Goal: Task Accomplishment & Management: Use online tool/utility

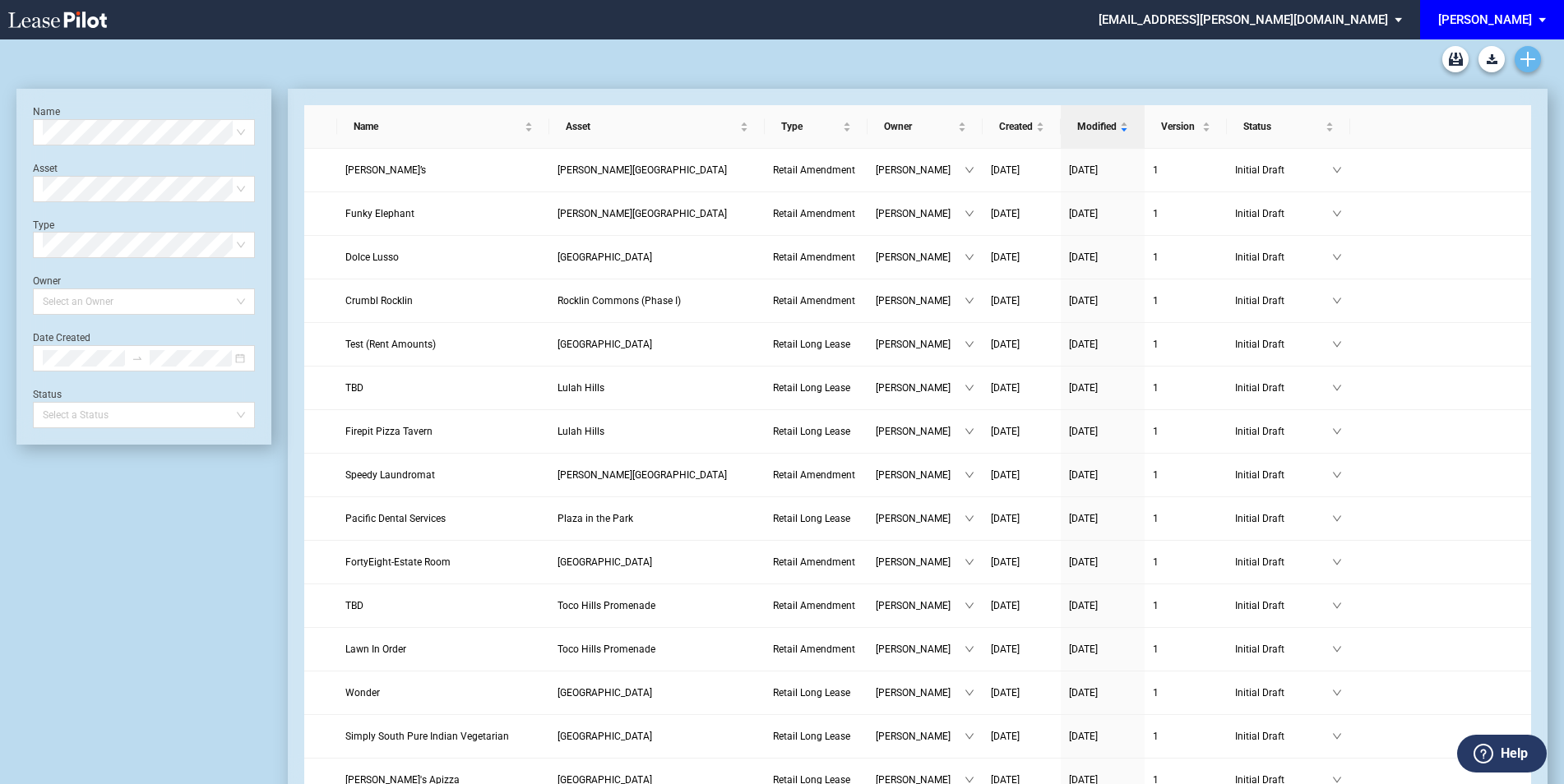
click at [1532, 53] on icon "Create new document" at bounding box center [1527, 58] width 15 height 15
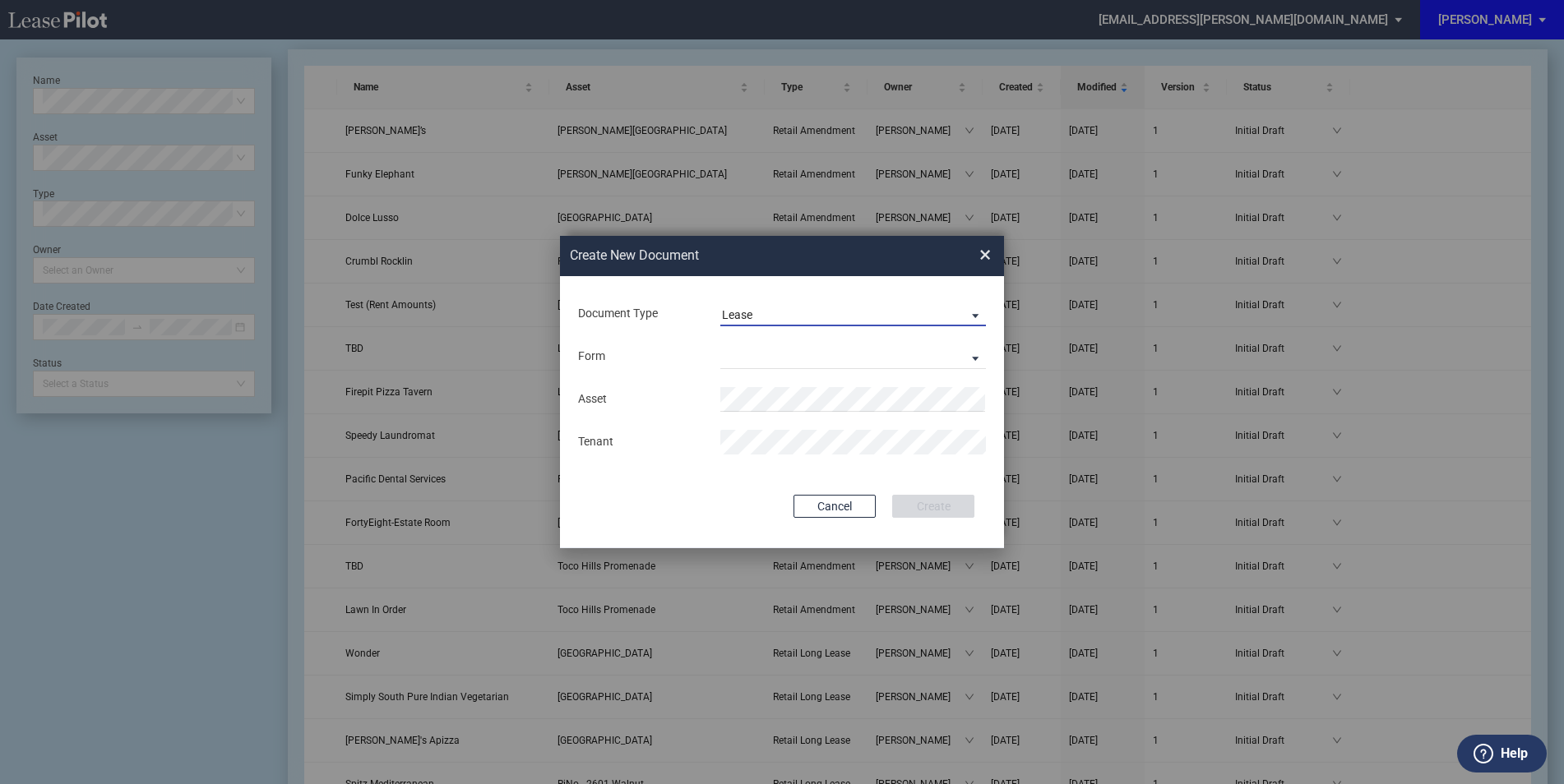
click at [848, 314] on span "Lease" at bounding box center [839, 315] width 236 height 16
click at [809, 347] on md-option "Amendment" at bounding box center [854, 354] width 292 height 39
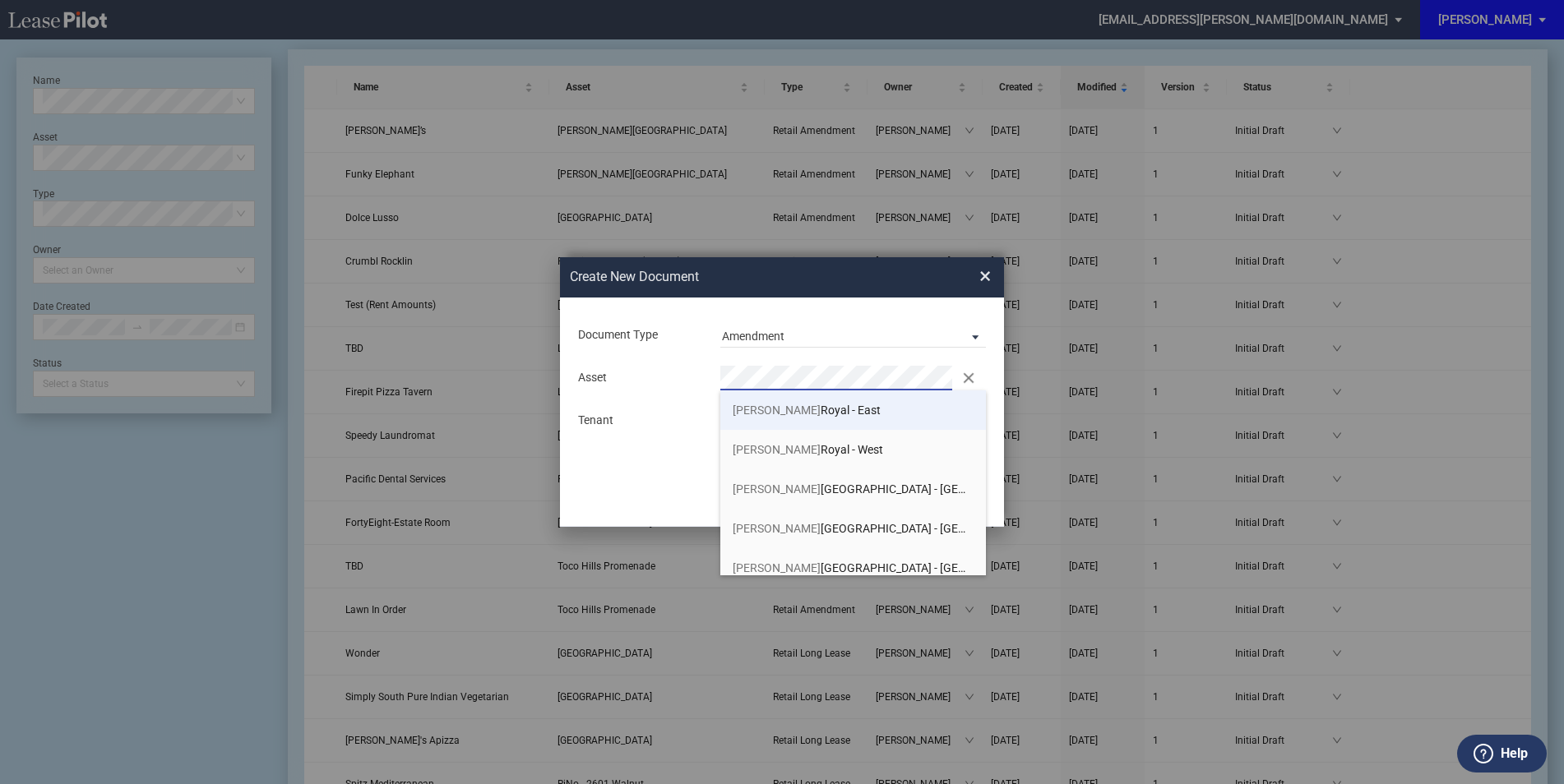
click at [802, 404] on span "Preston Royal - East" at bounding box center [806, 410] width 148 height 13
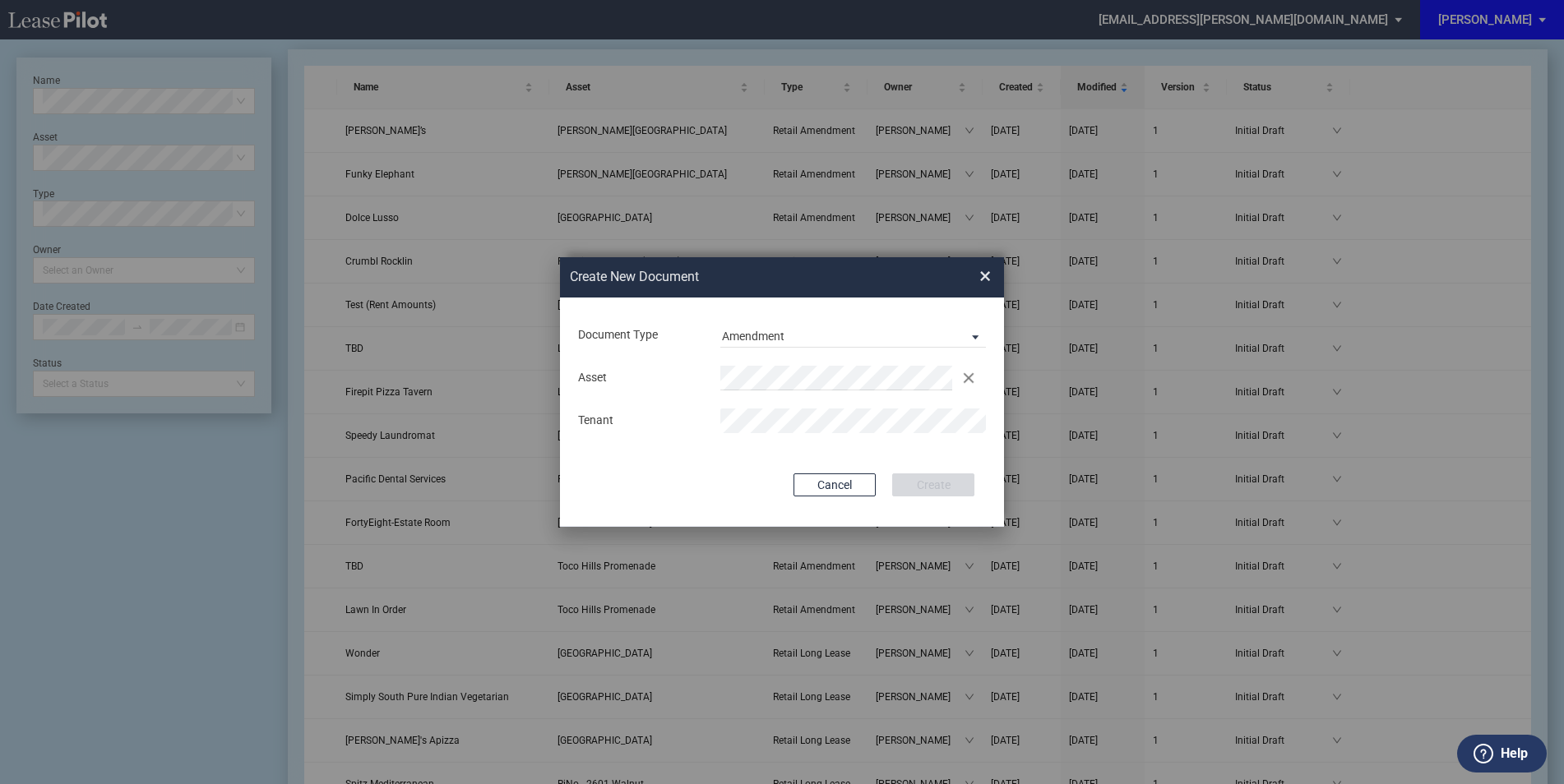
click at [743, 400] on div "Asset Clear Tenant" at bounding box center [782, 400] width 411 height 86
click at [688, 449] on md-input-container "Use Conformed Deal The selected building was not in your LeasePilot platform wh…" at bounding box center [782, 451] width 411 height 3
click at [921, 477] on button "Create" at bounding box center [933, 485] width 82 height 23
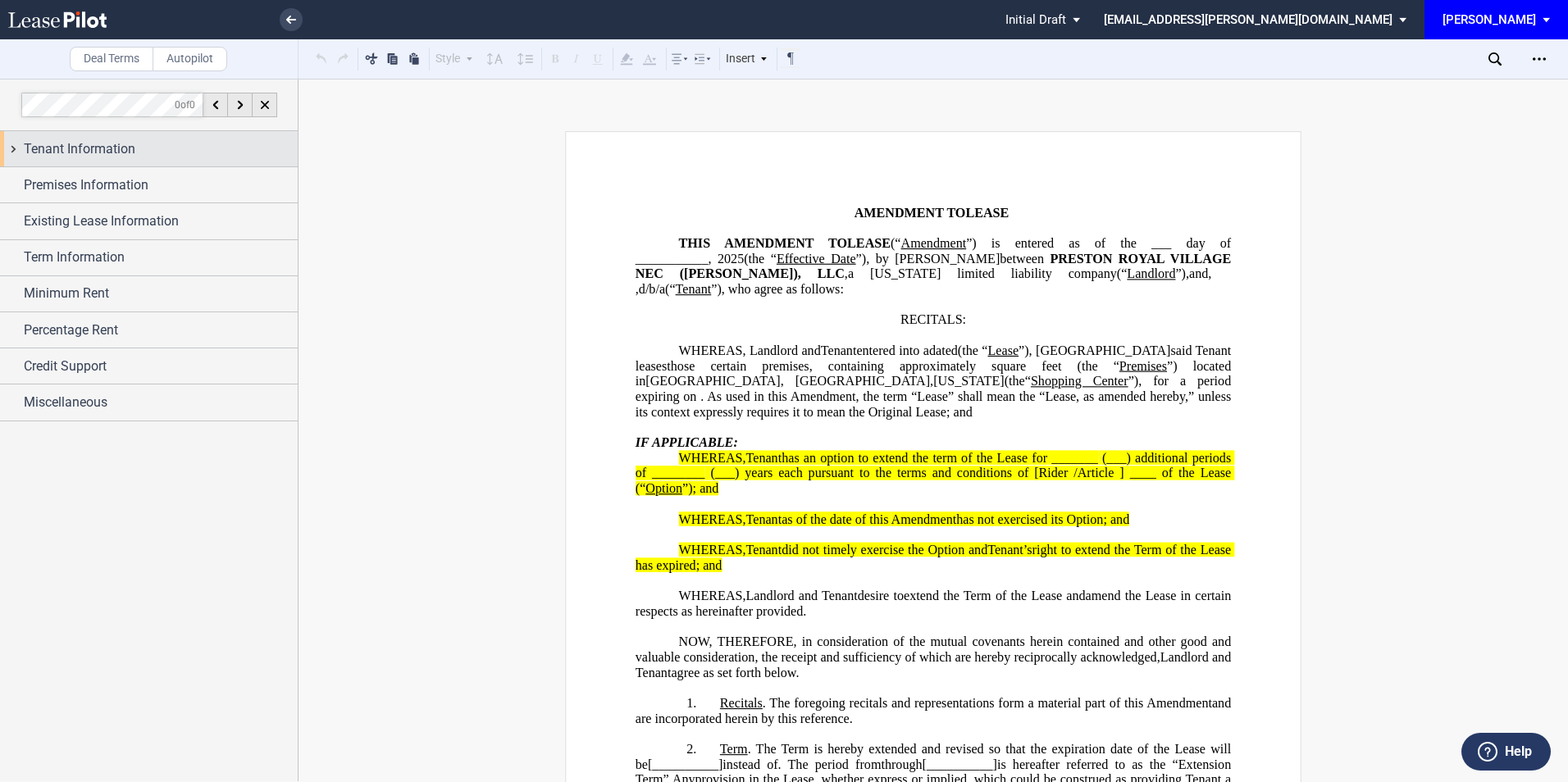
click at [137, 153] on div "Tenant Information" at bounding box center [161, 149] width 274 height 20
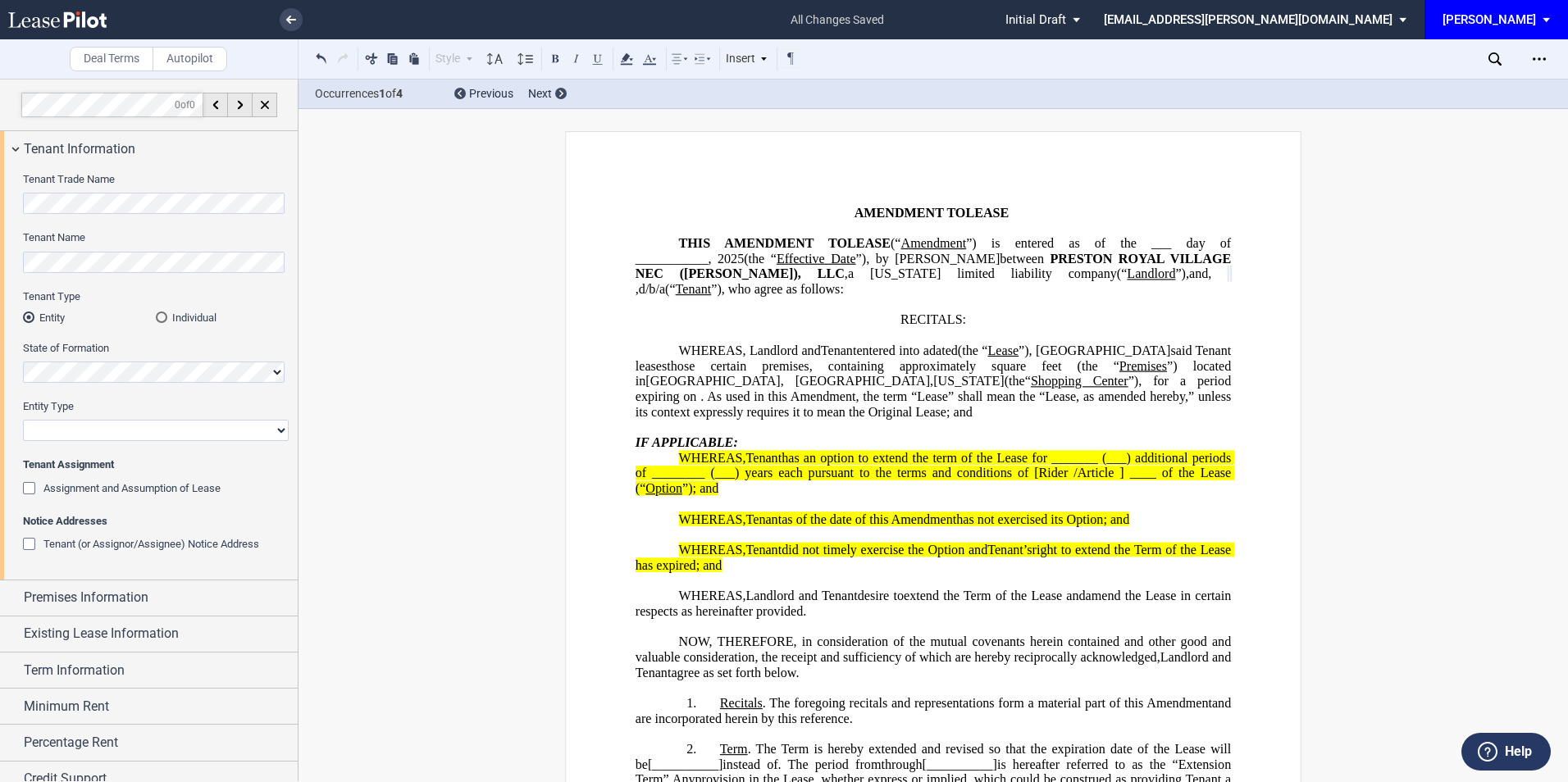
click at [138, 427] on select "Corporation Limited Liability Company General Partnership Limited Partnership O…" at bounding box center [156, 430] width 266 height 21
select select "limited liability company"
click at [23, 420] on select "Corporation Limited Liability Company General Partnership Limited Partnership O…" at bounding box center [156, 430] width 266 height 21
click at [142, 598] on span "Premises Information" at bounding box center [86, 597] width 125 height 20
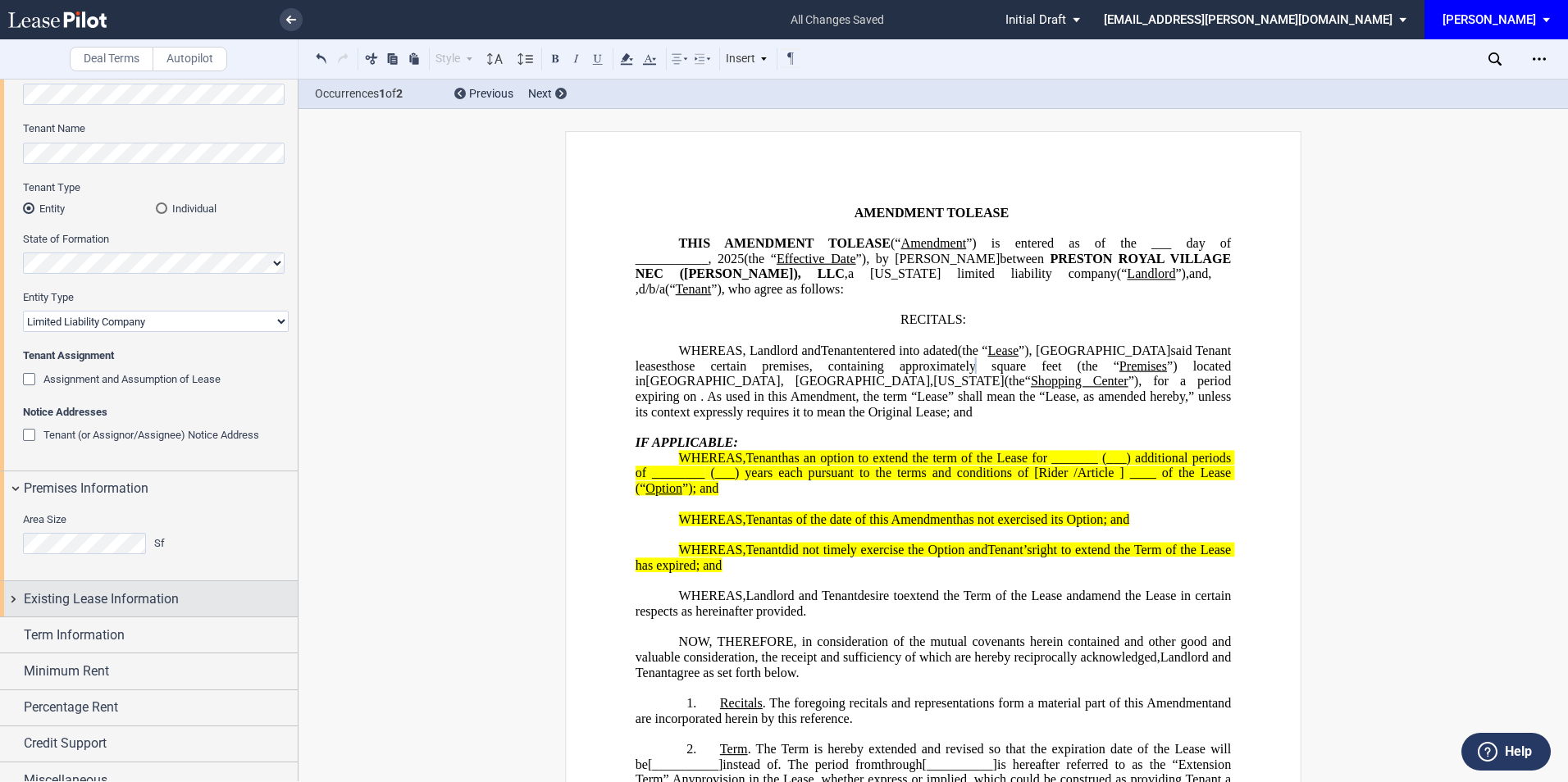
click at [191, 591] on div "Existing Lease Information" at bounding box center [161, 599] width 274 height 20
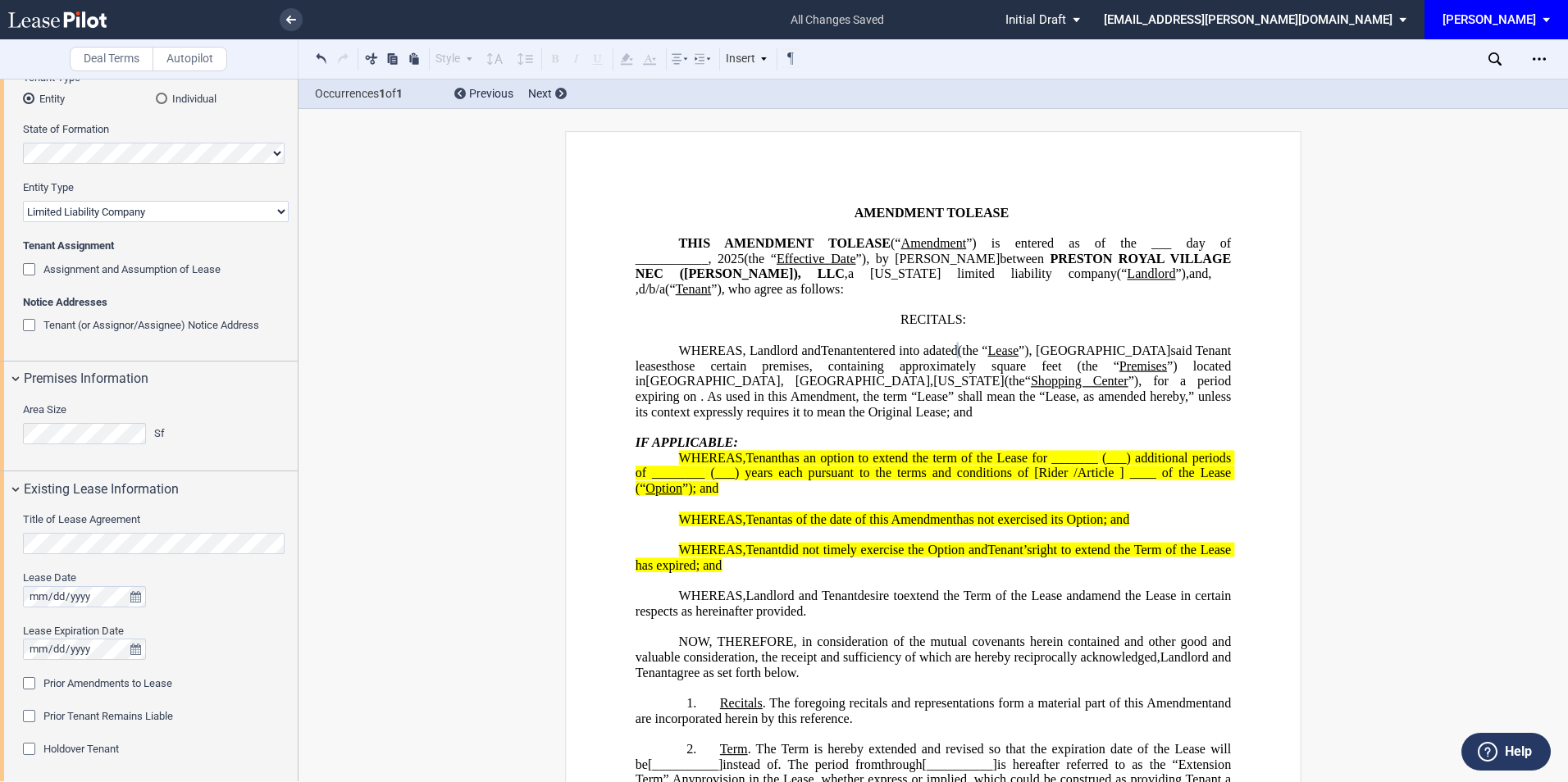
scroll to position [328, 0]
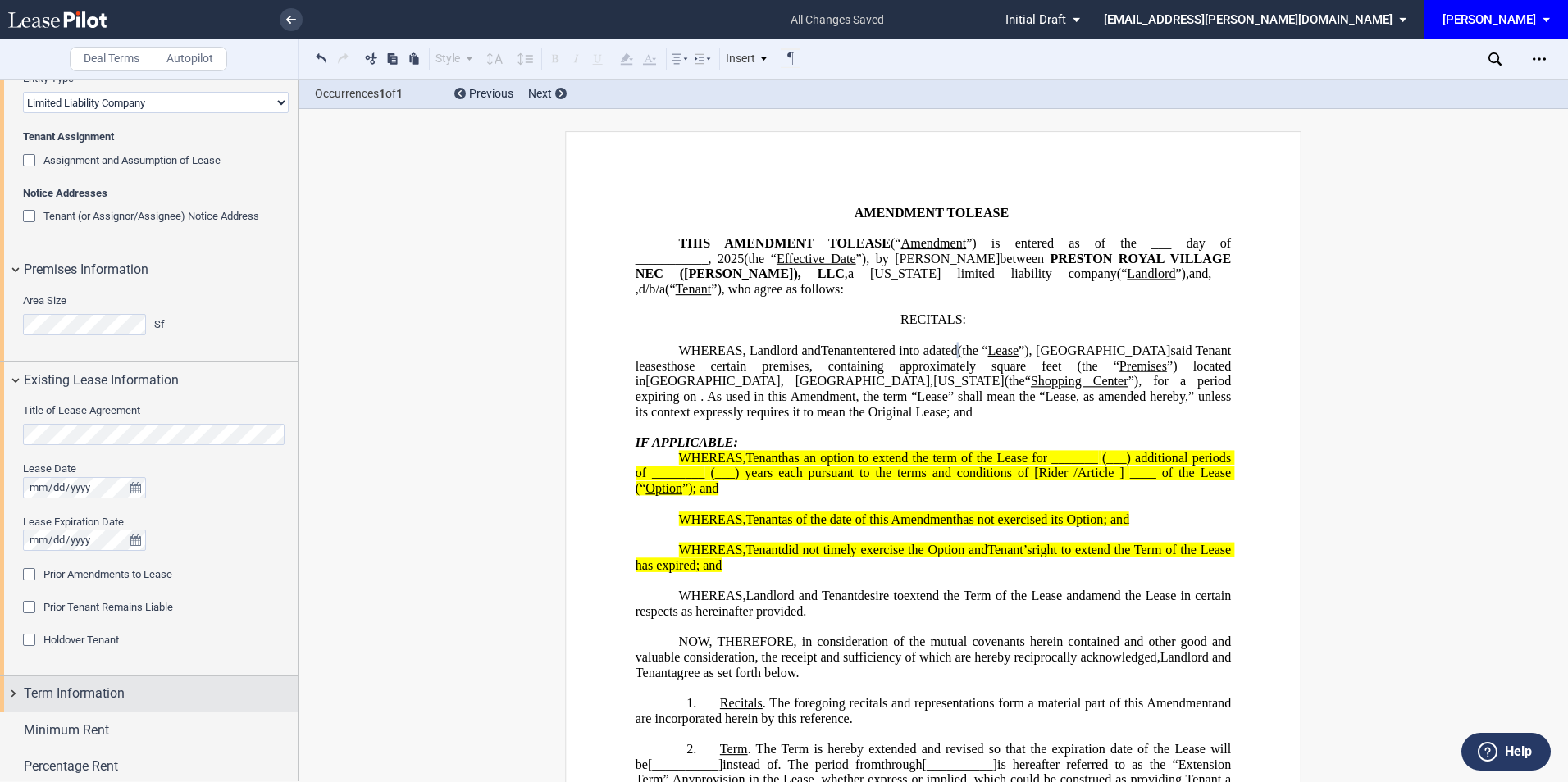
click at [109, 688] on span "Term Information" at bounding box center [74, 693] width 101 height 20
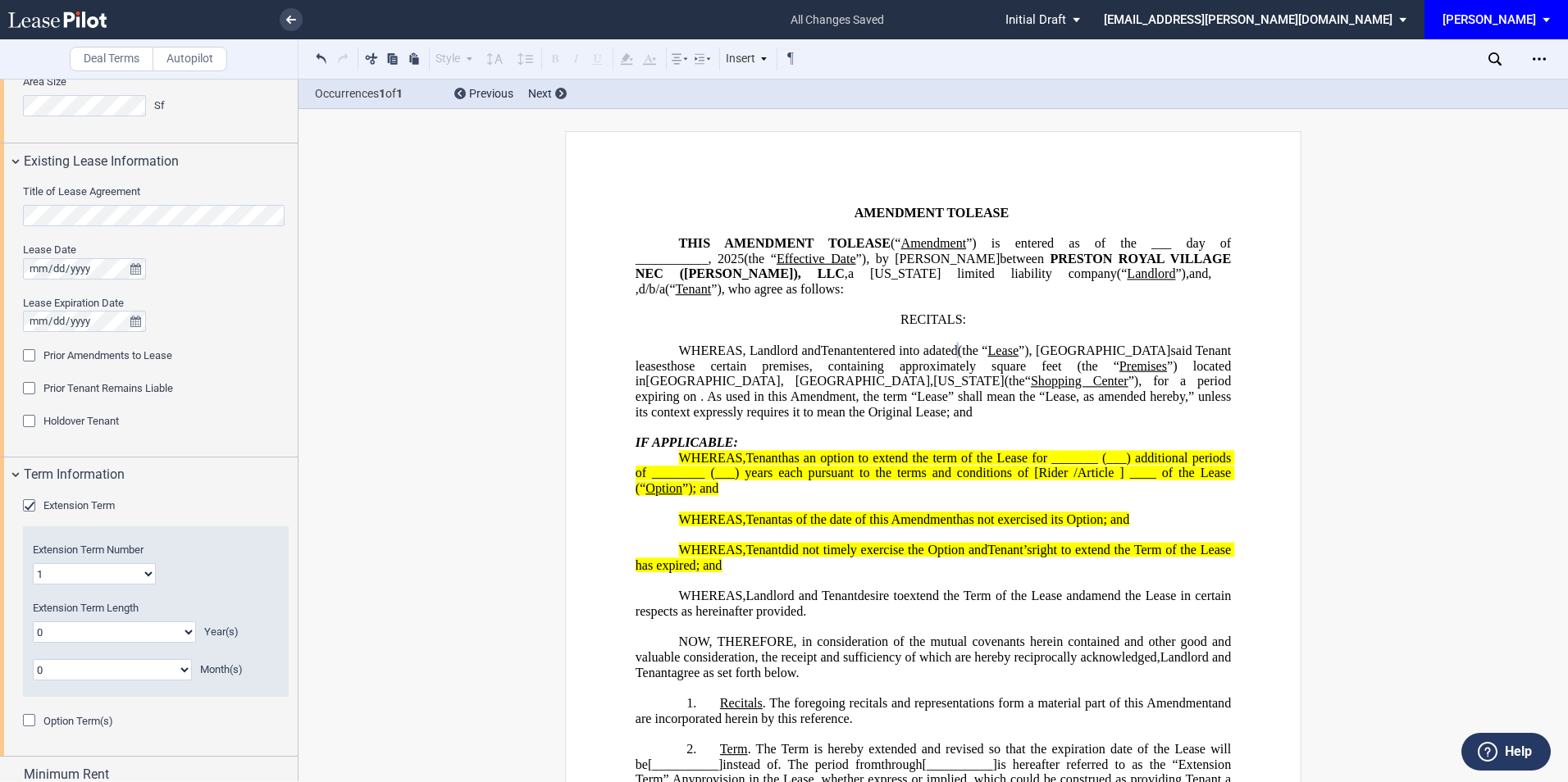
click at [30, 505] on div "Extension Term" at bounding box center [31, 507] width 16 height 16
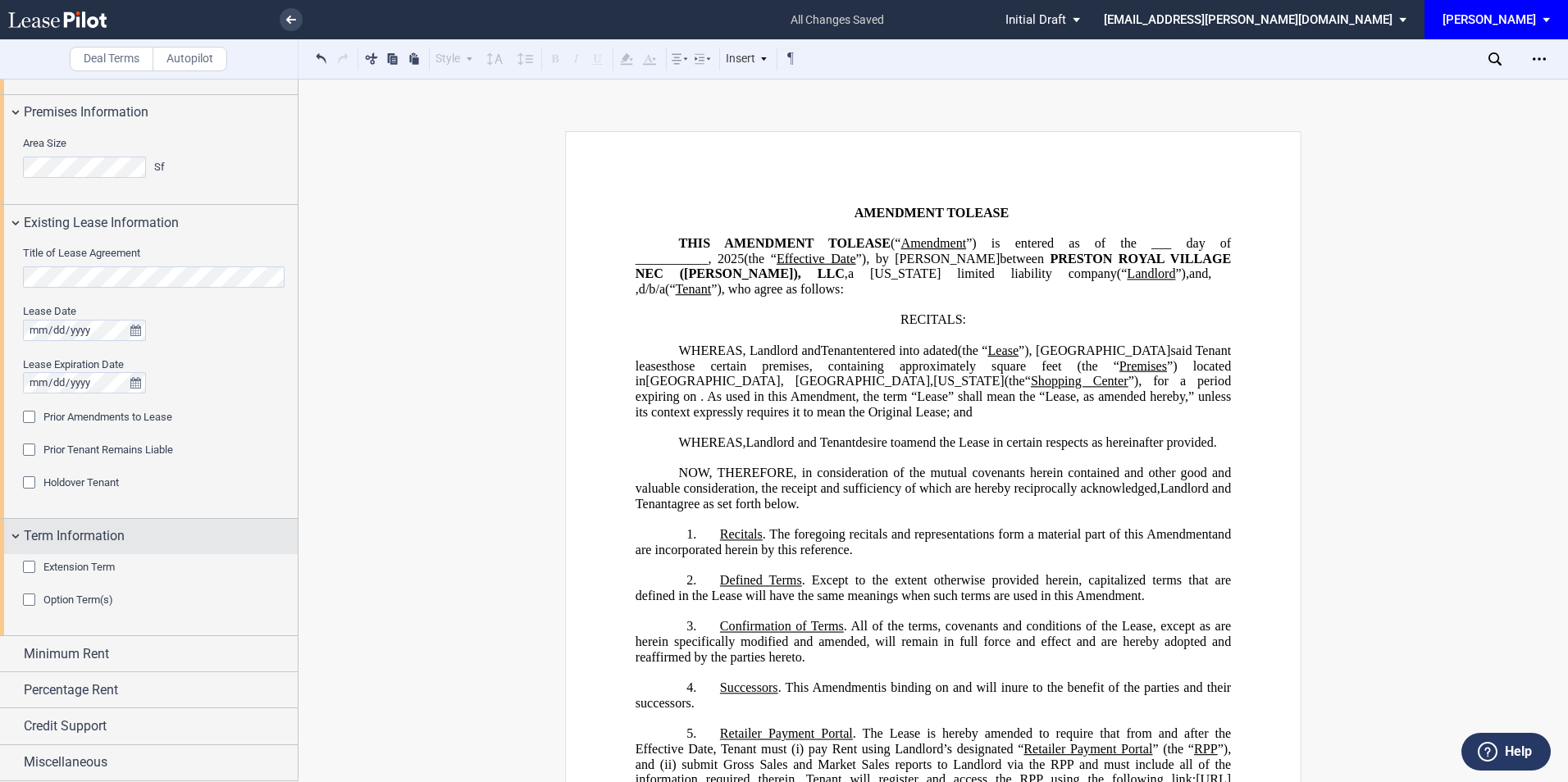
scroll to position [485, 0]
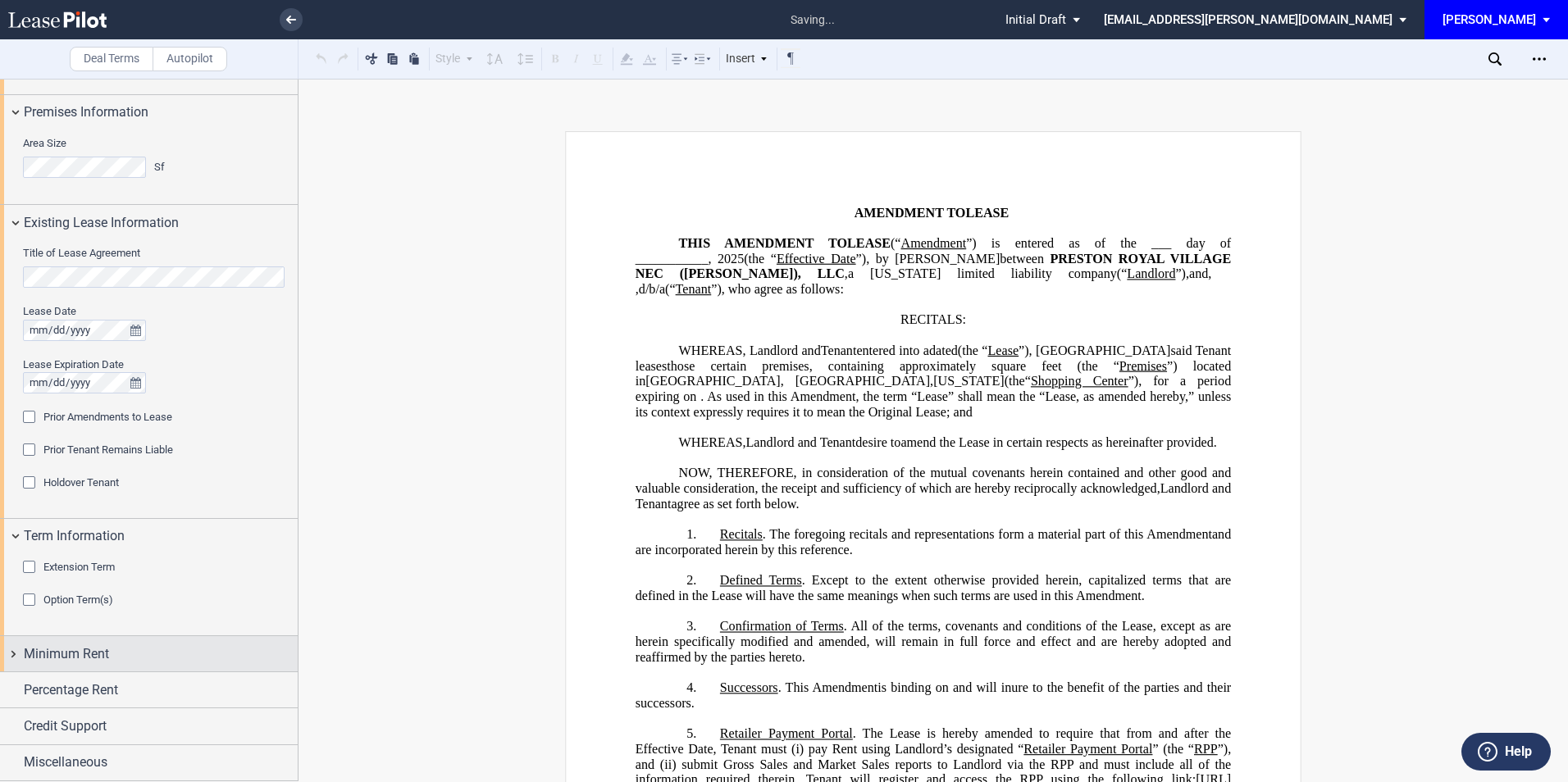
click at [73, 644] on span "Minimum Rent" at bounding box center [67, 654] width 86 height 20
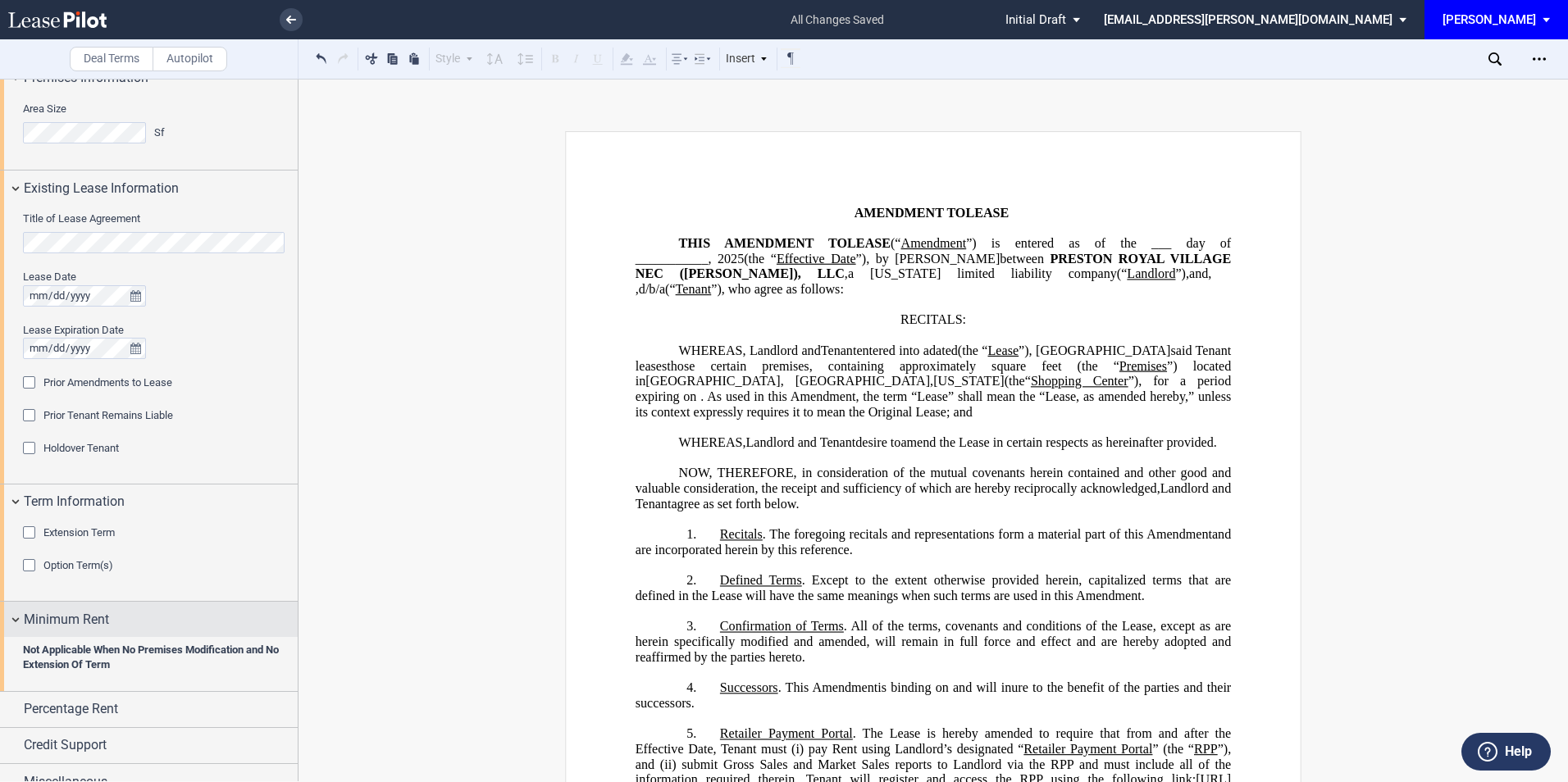
scroll to position [539, 0]
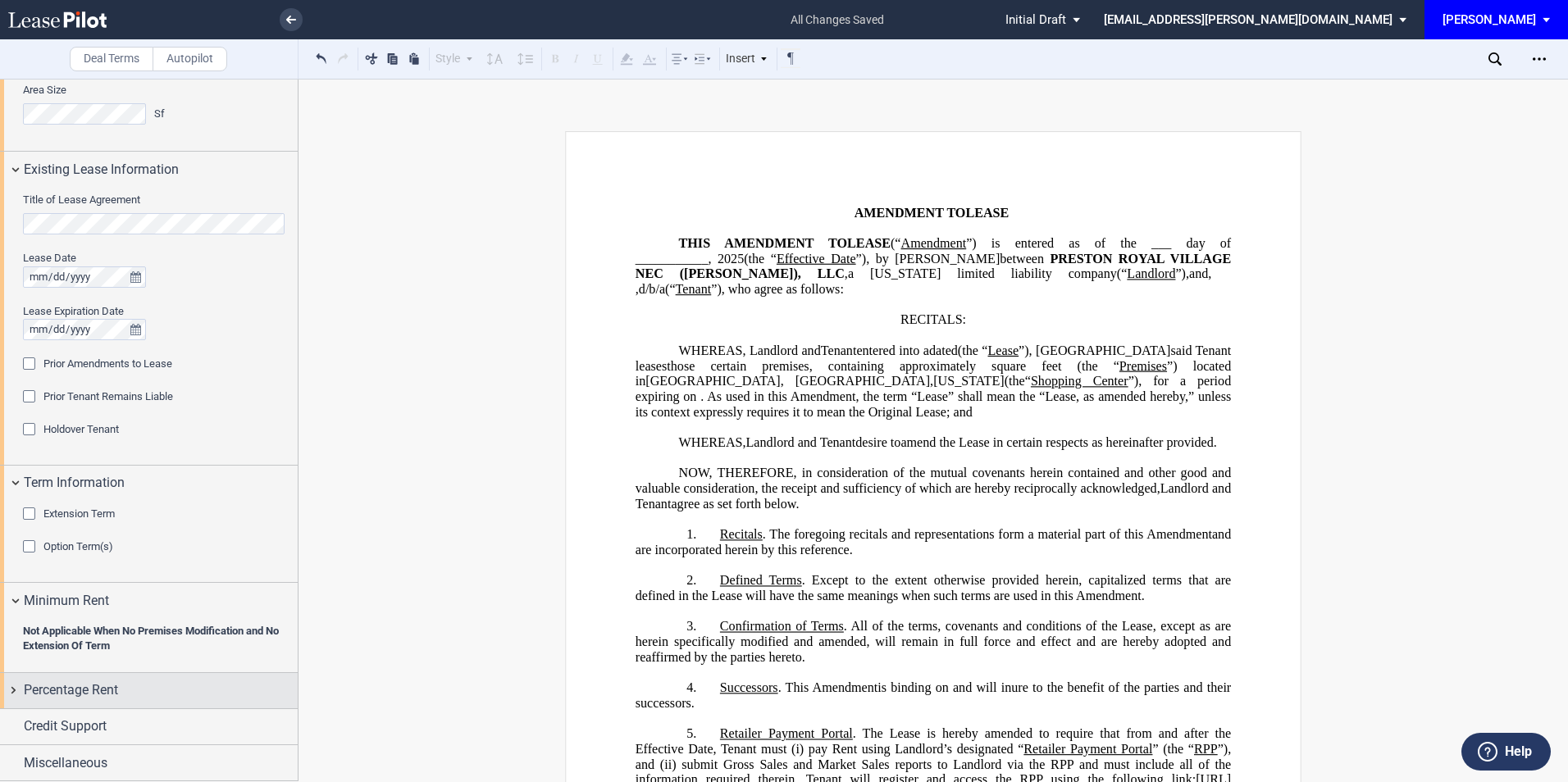
click at [71, 694] on span "Percentage Rent" at bounding box center [71, 690] width 94 height 20
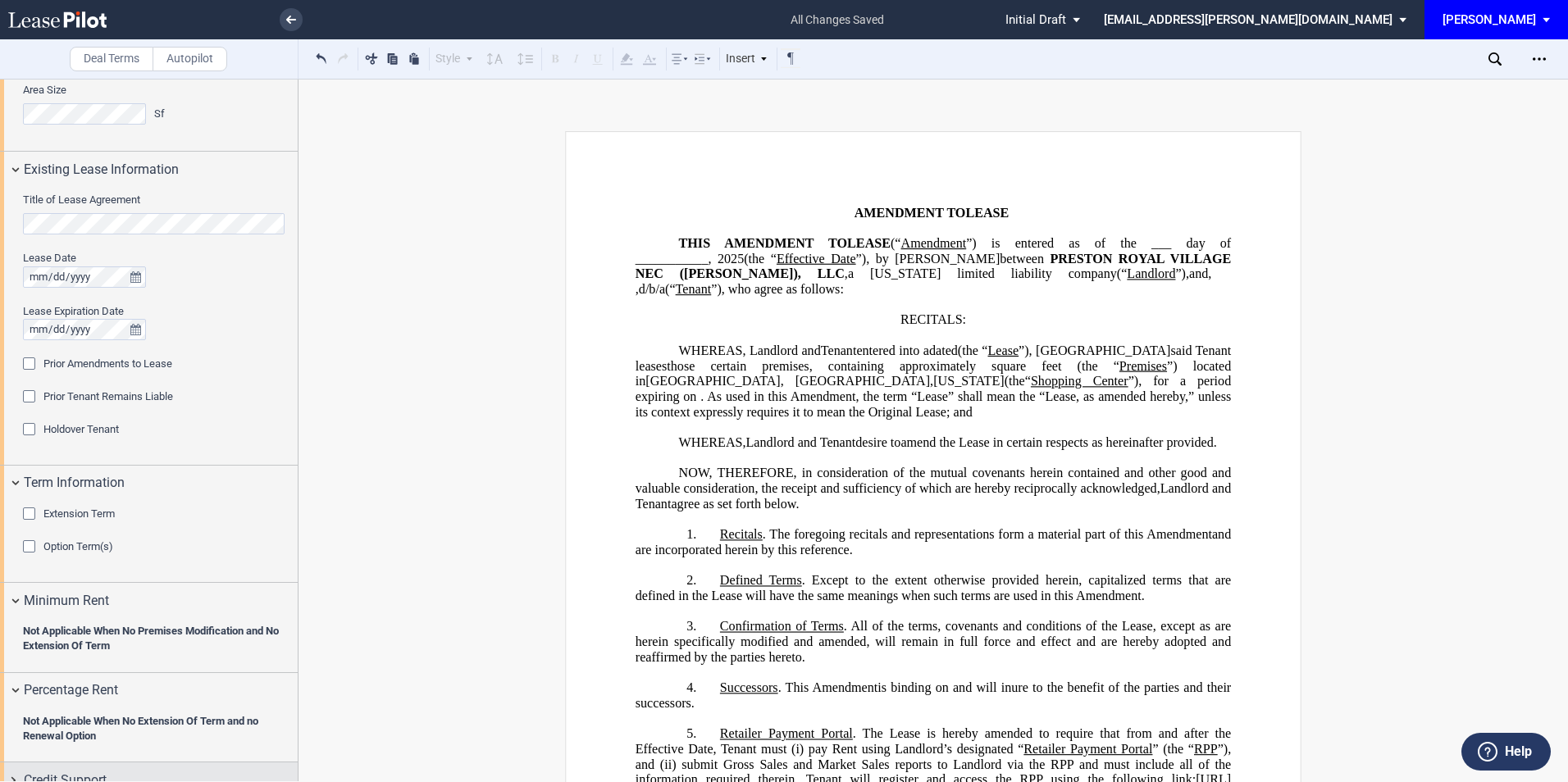
scroll to position [593, 0]
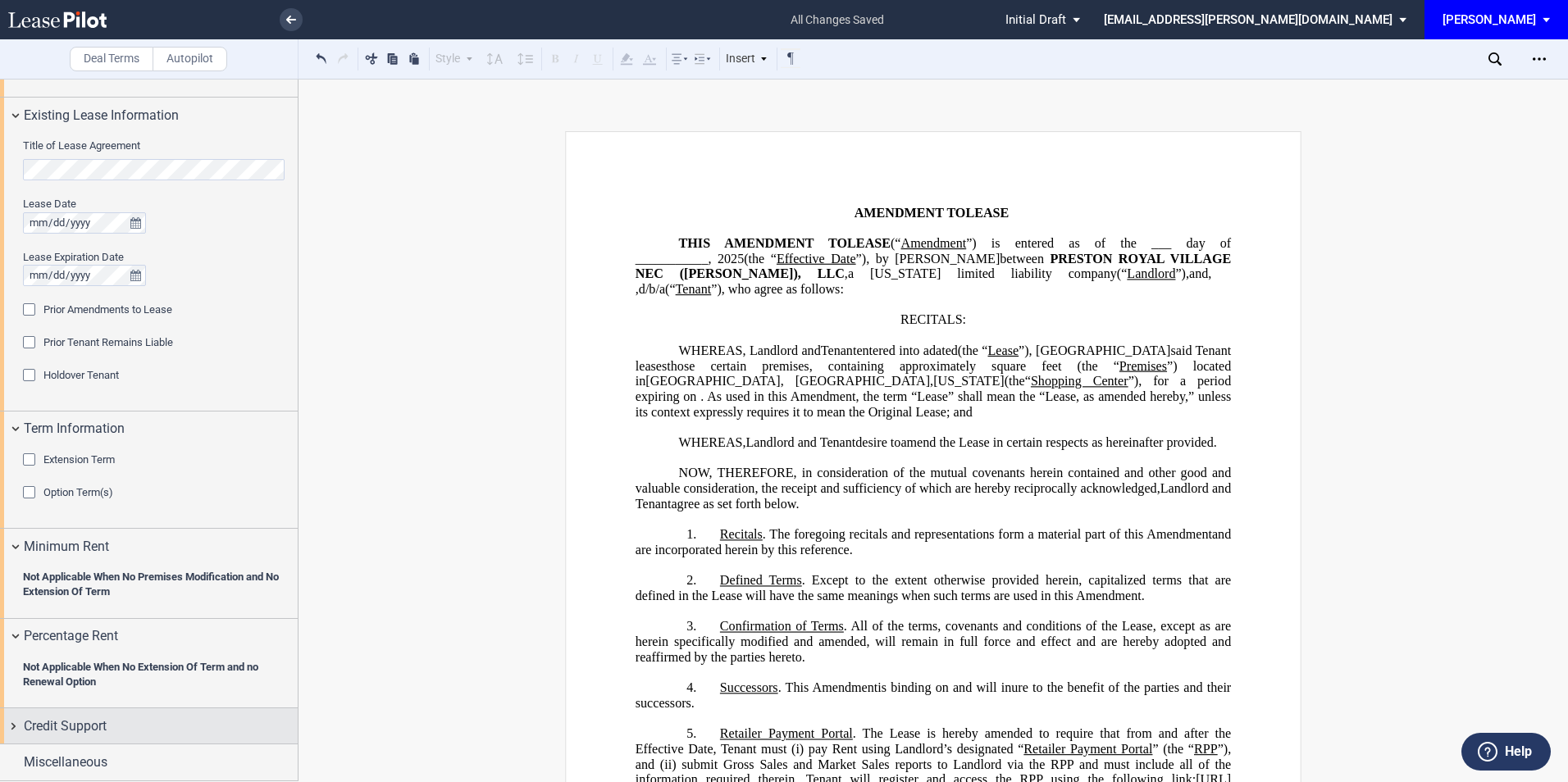
click at [66, 713] on div "Credit Support" at bounding box center [149, 726] width 298 height 35
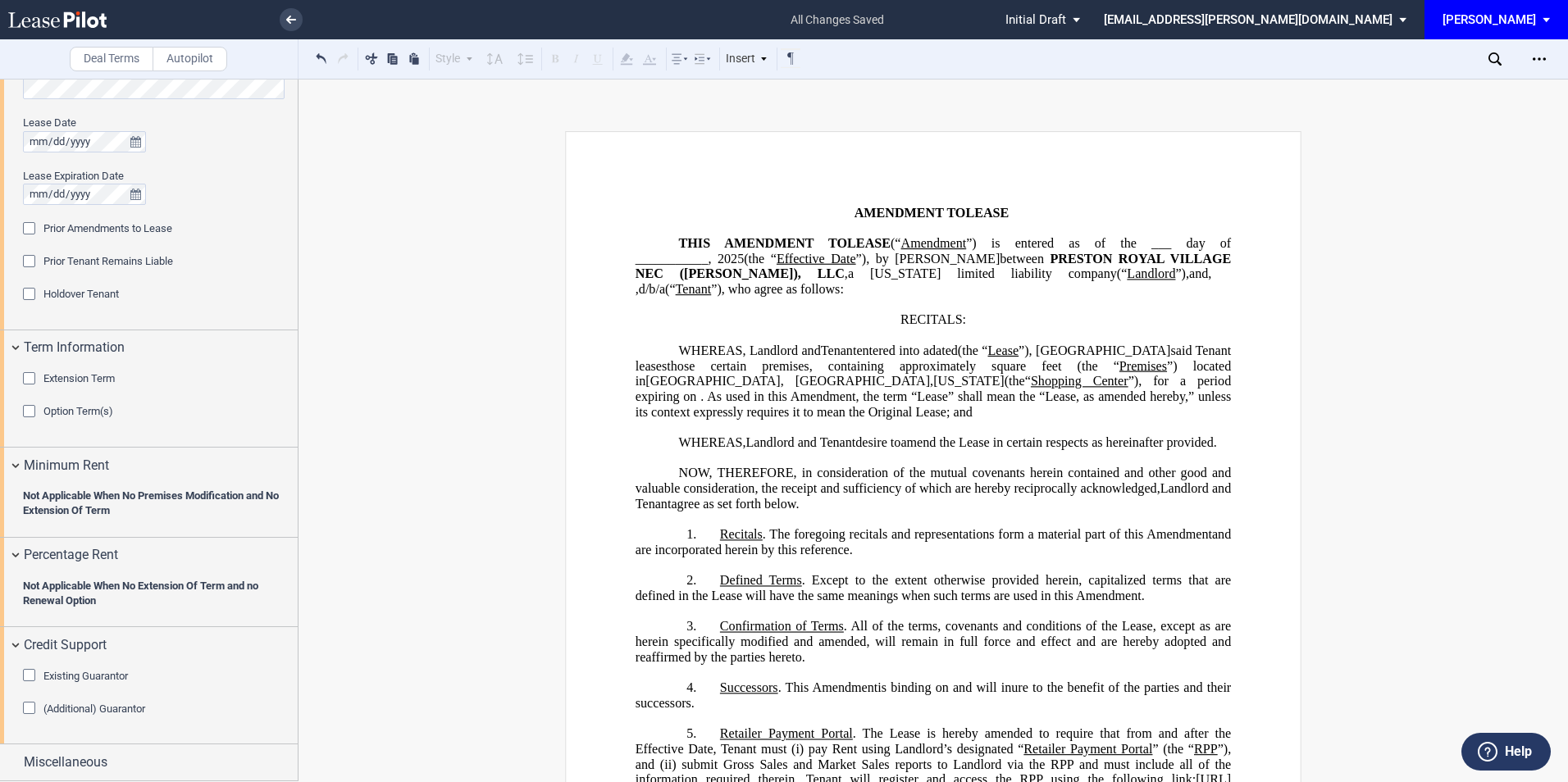
click at [27, 669] on div "Existing Guarantor" at bounding box center [31, 677] width 16 height 16
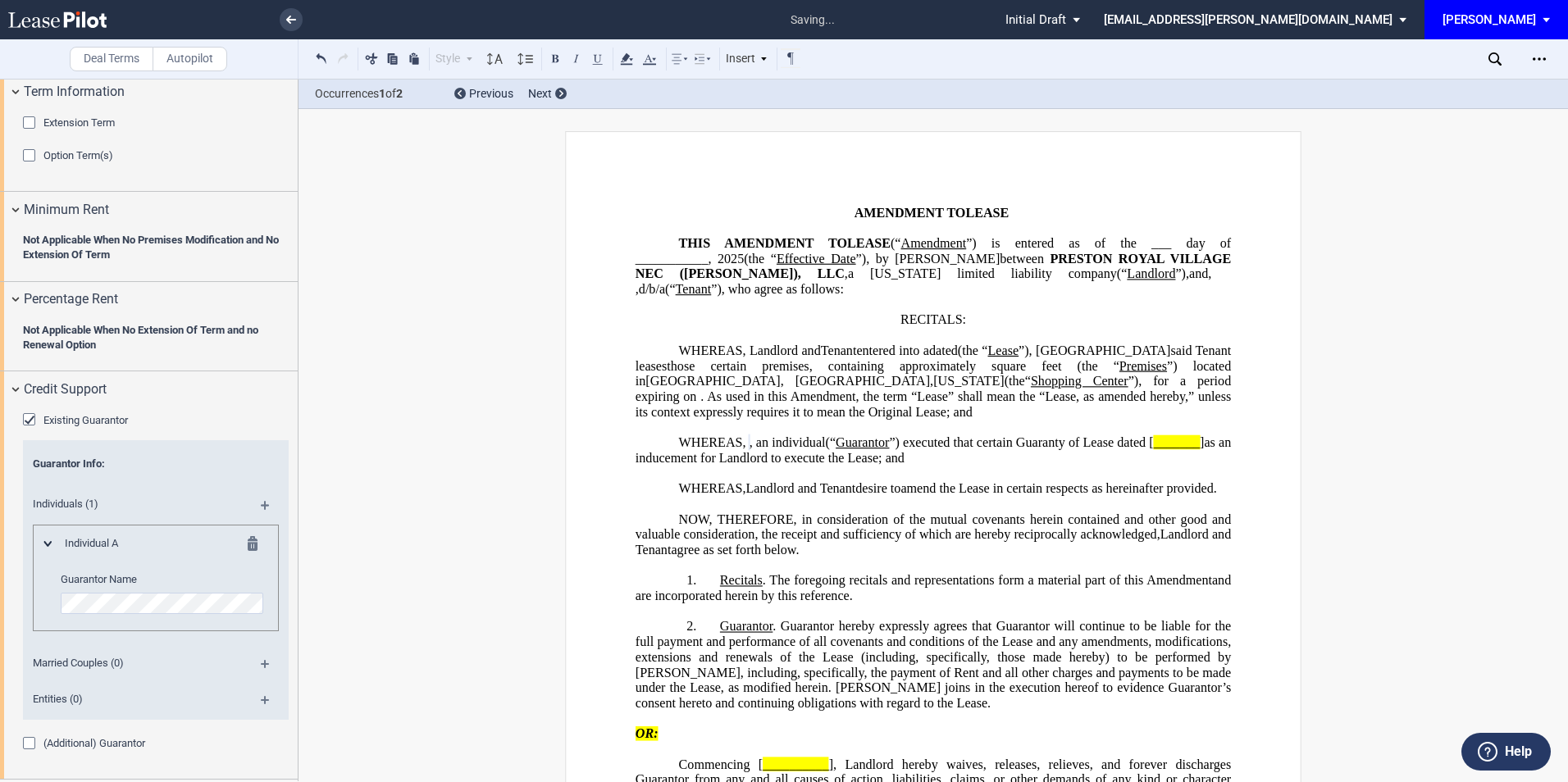
scroll to position [964, 0]
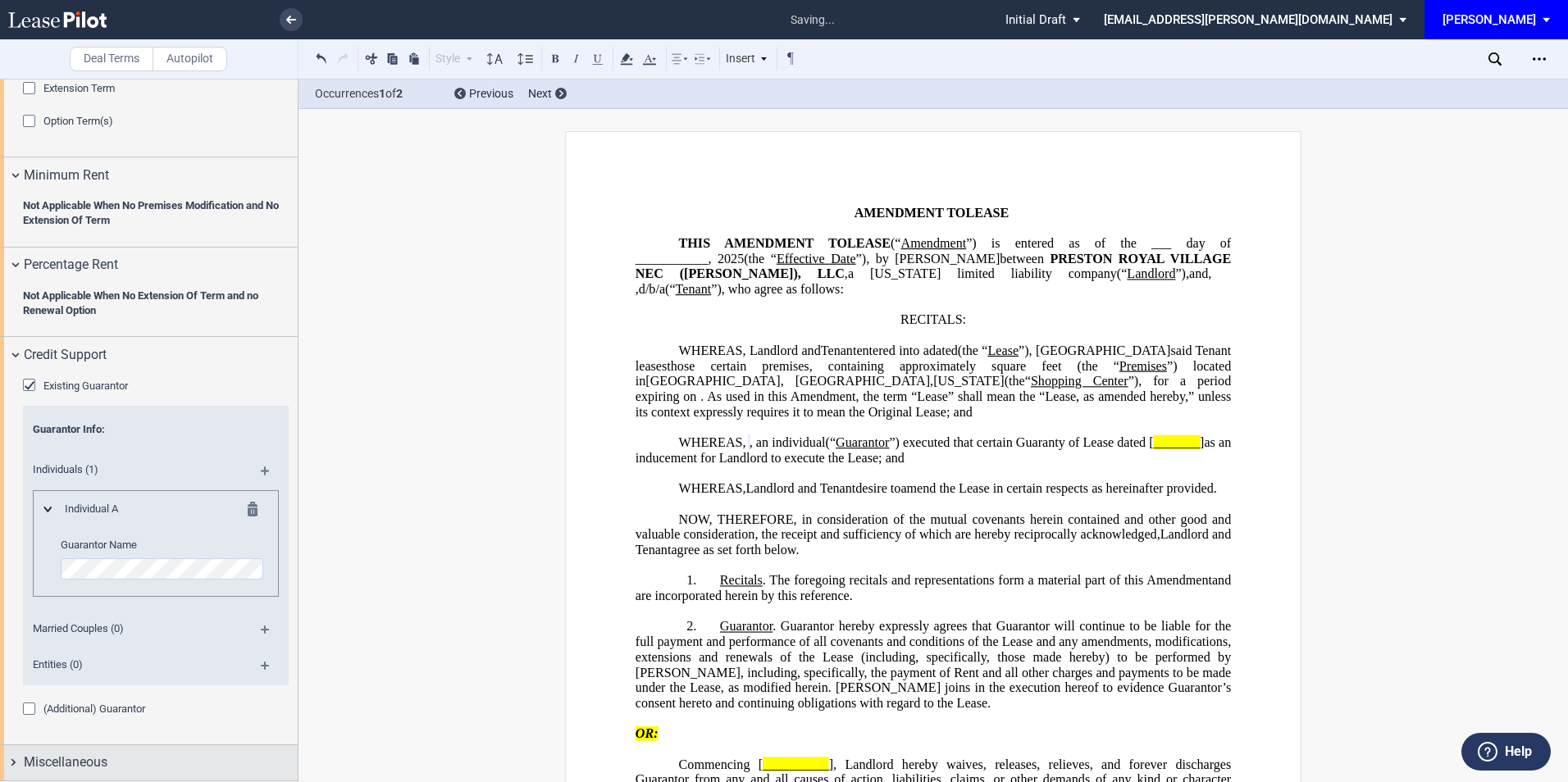
click at [131, 748] on div "Miscellaneous" at bounding box center [149, 762] width 298 height 35
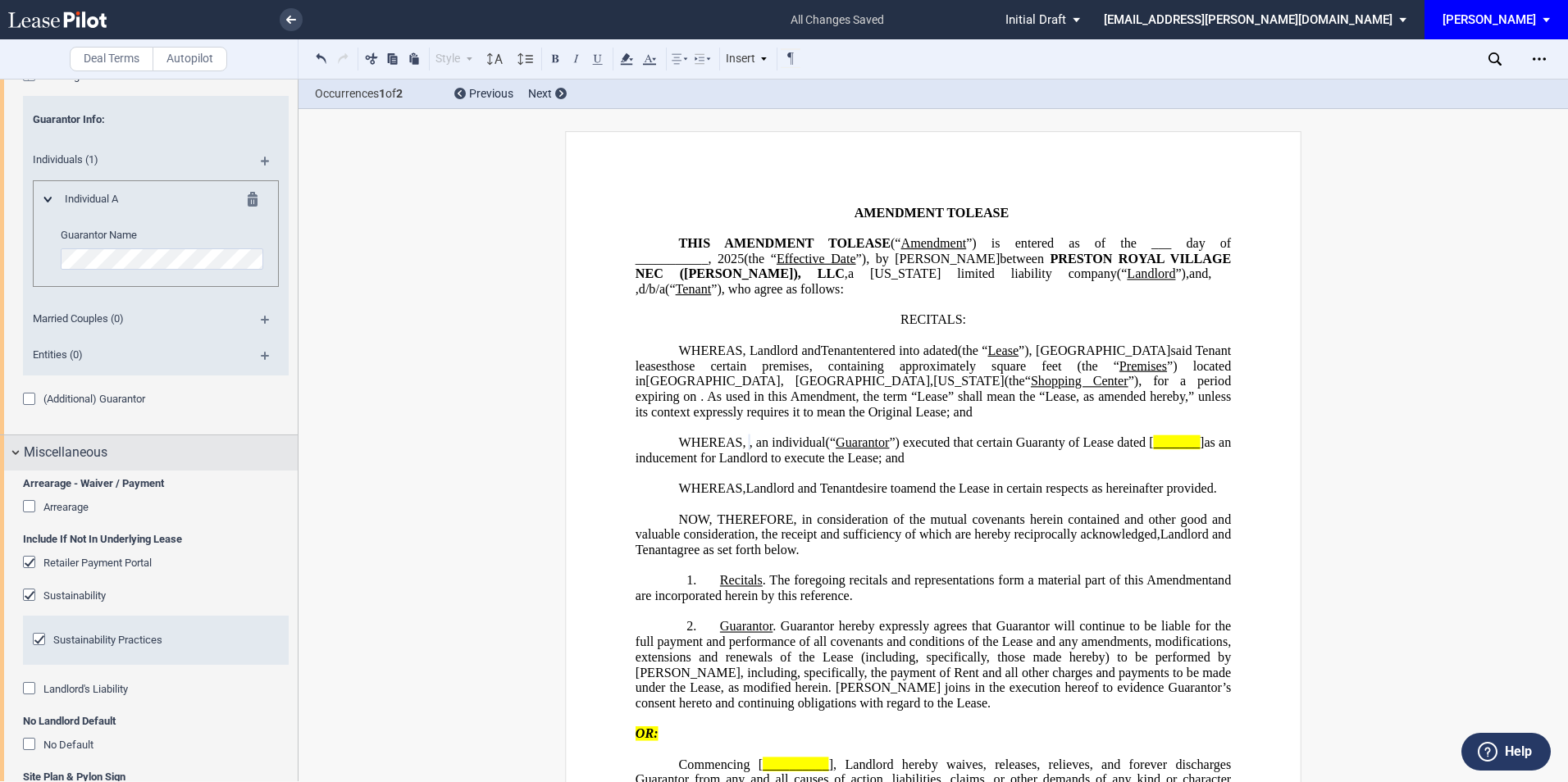
scroll to position [1292, 0]
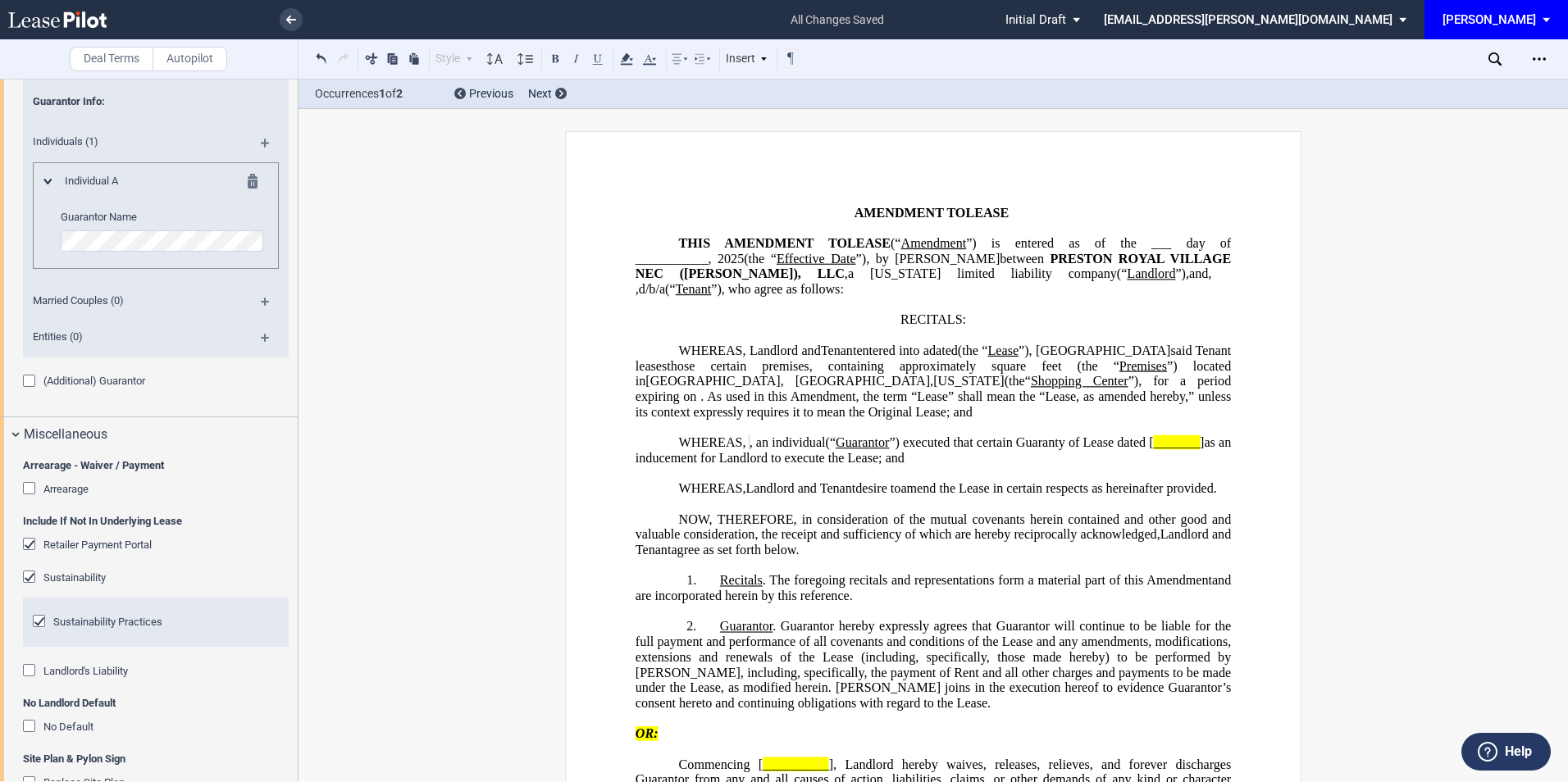
click at [27, 541] on div "Retailer Payment Portal" at bounding box center [31, 546] width 16 height 16
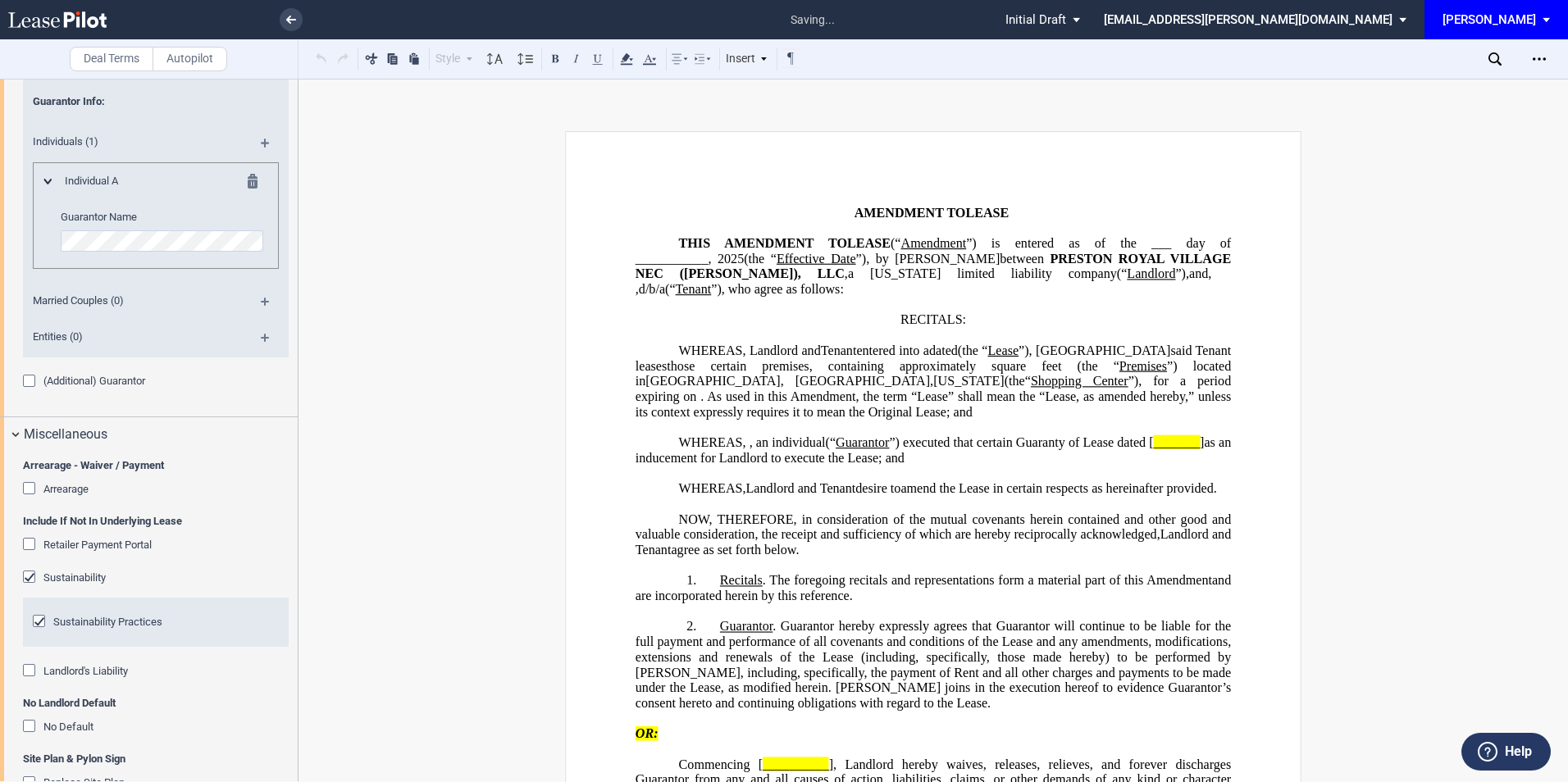
click at [31, 578] on div "Sustainability" at bounding box center [31, 578] width 16 height 16
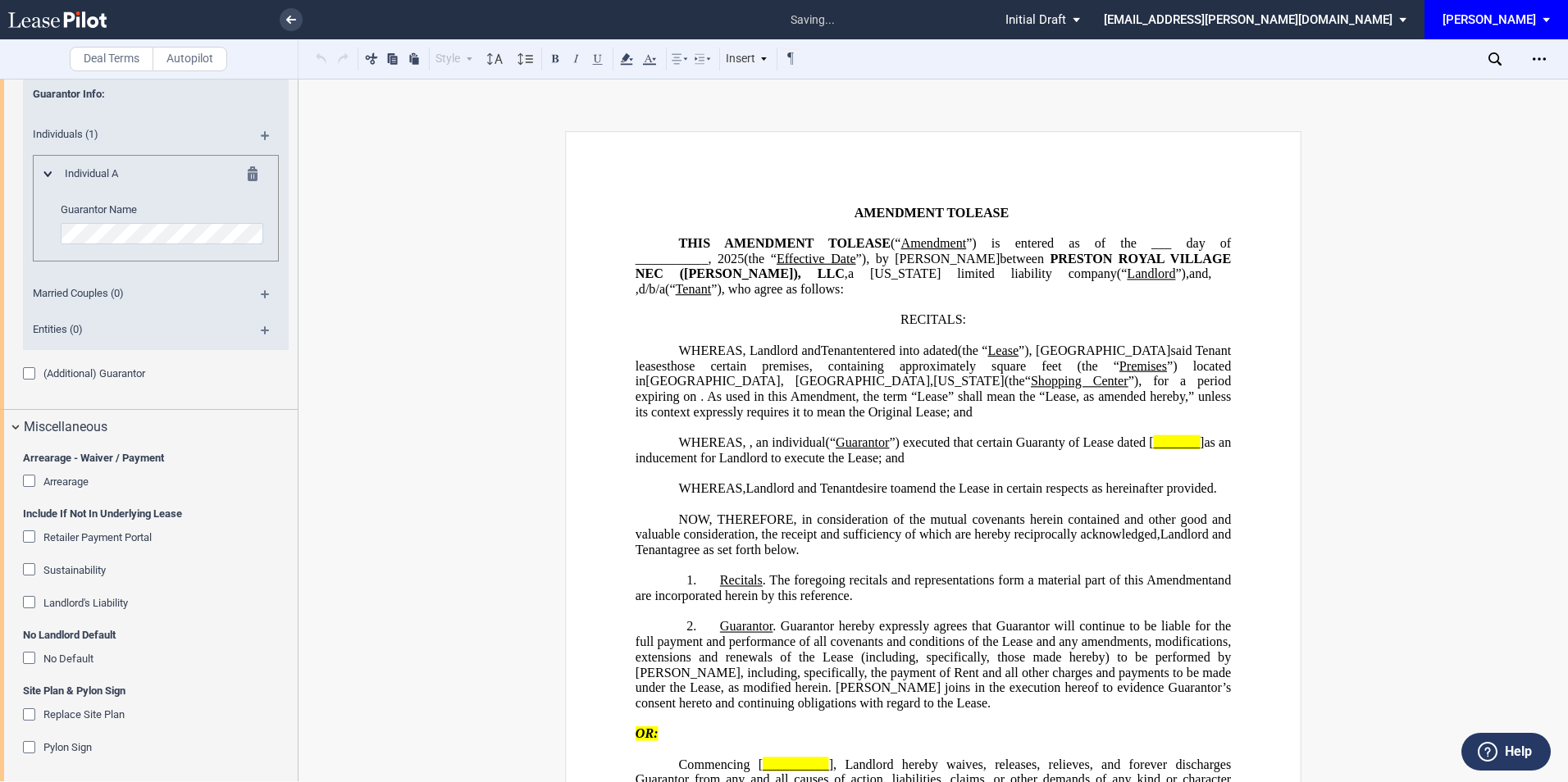
scroll to position [1302, 0]
click at [29, 745] on div "Pylon Sign" at bounding box center [31, 747] width 16 height 16
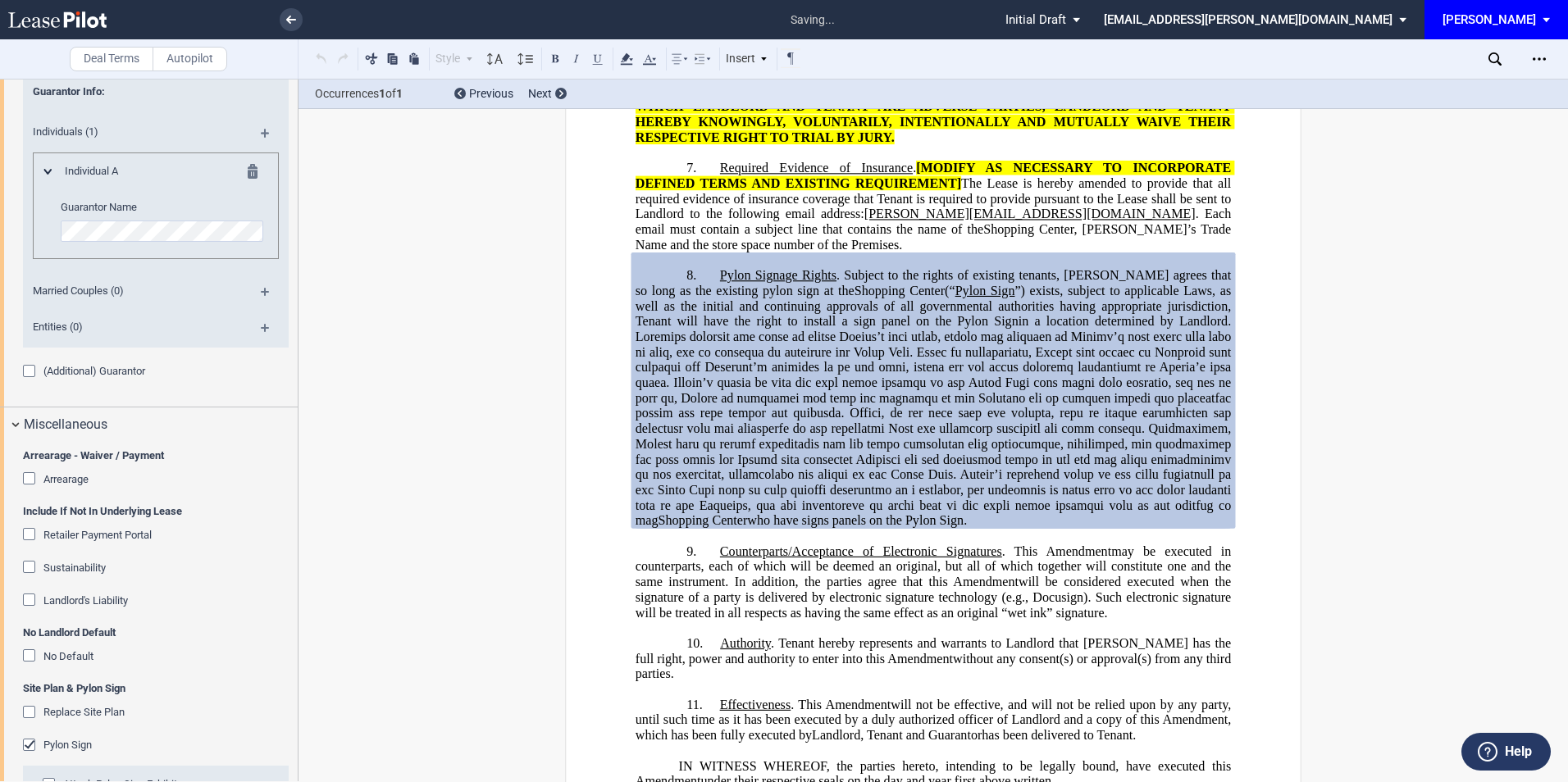
scroll to position [1358, 0]
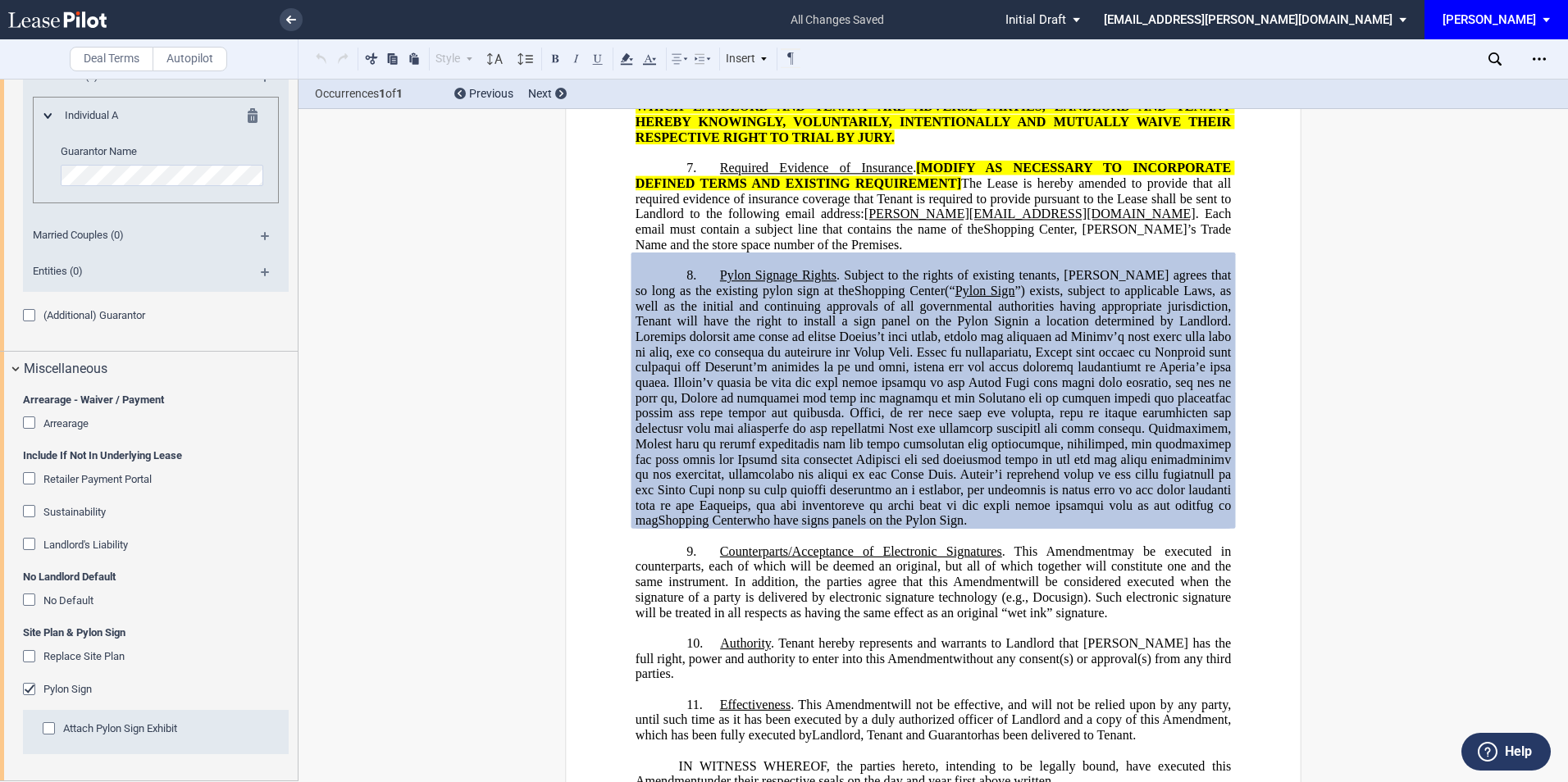
click at [49, 730] on div "Attach Pylon Sign Exhibit" at bounding box center [50, 730] width 16 height 16
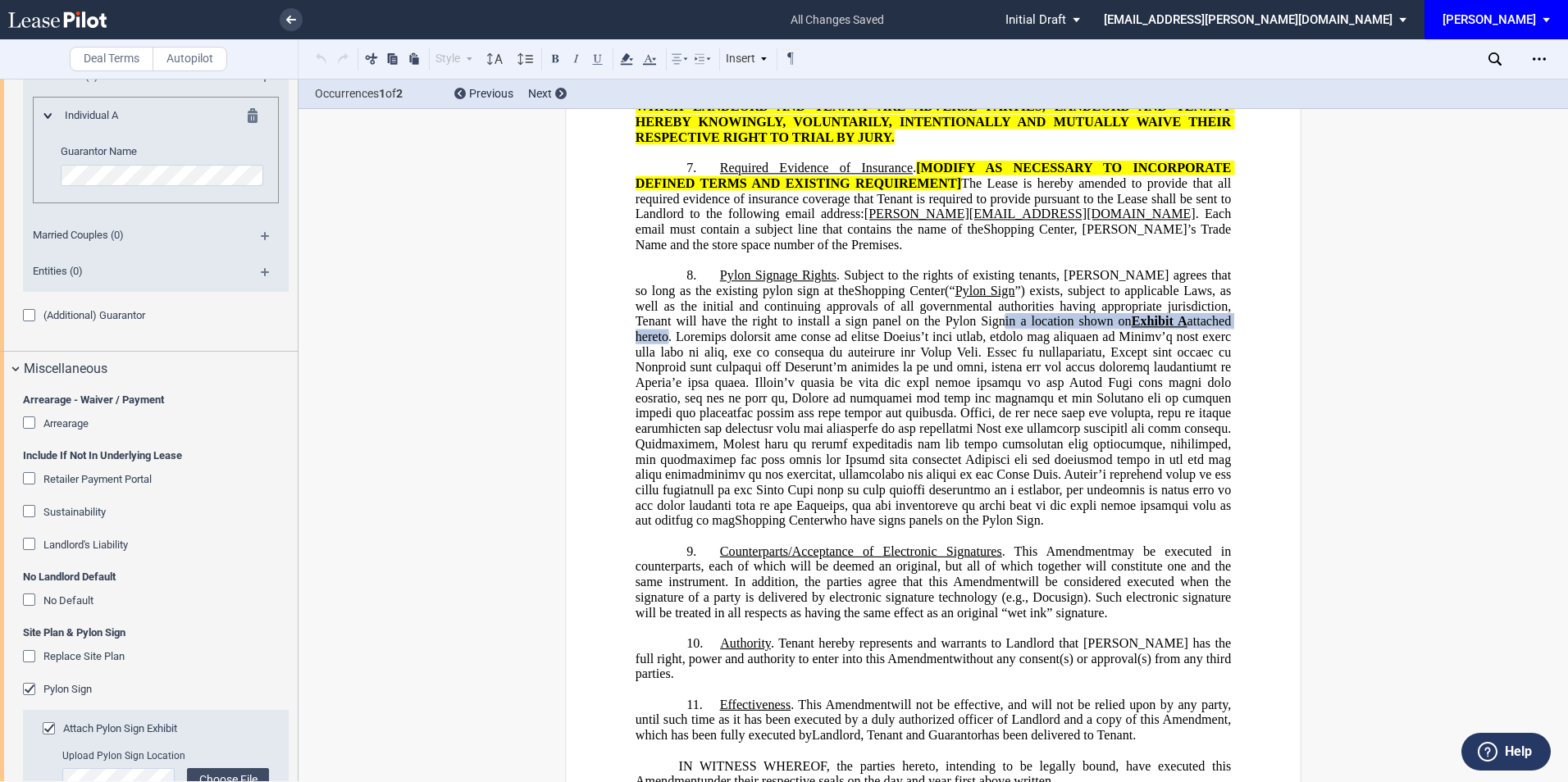
click at [281, 592] on div "No Landlord Default No Default" at bounding box center [156, 597] width 266 height 56
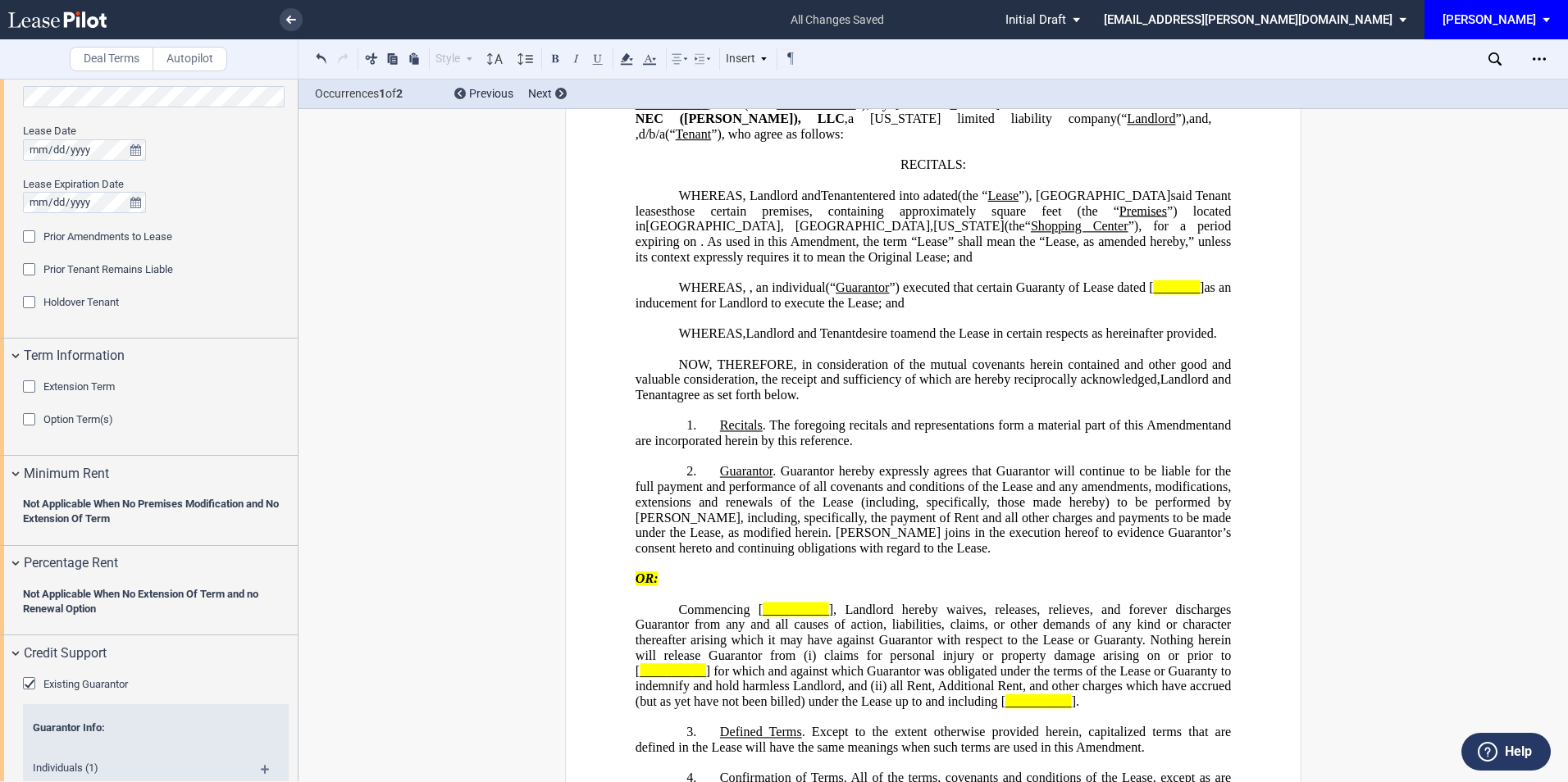
scroll to position [0, 0]
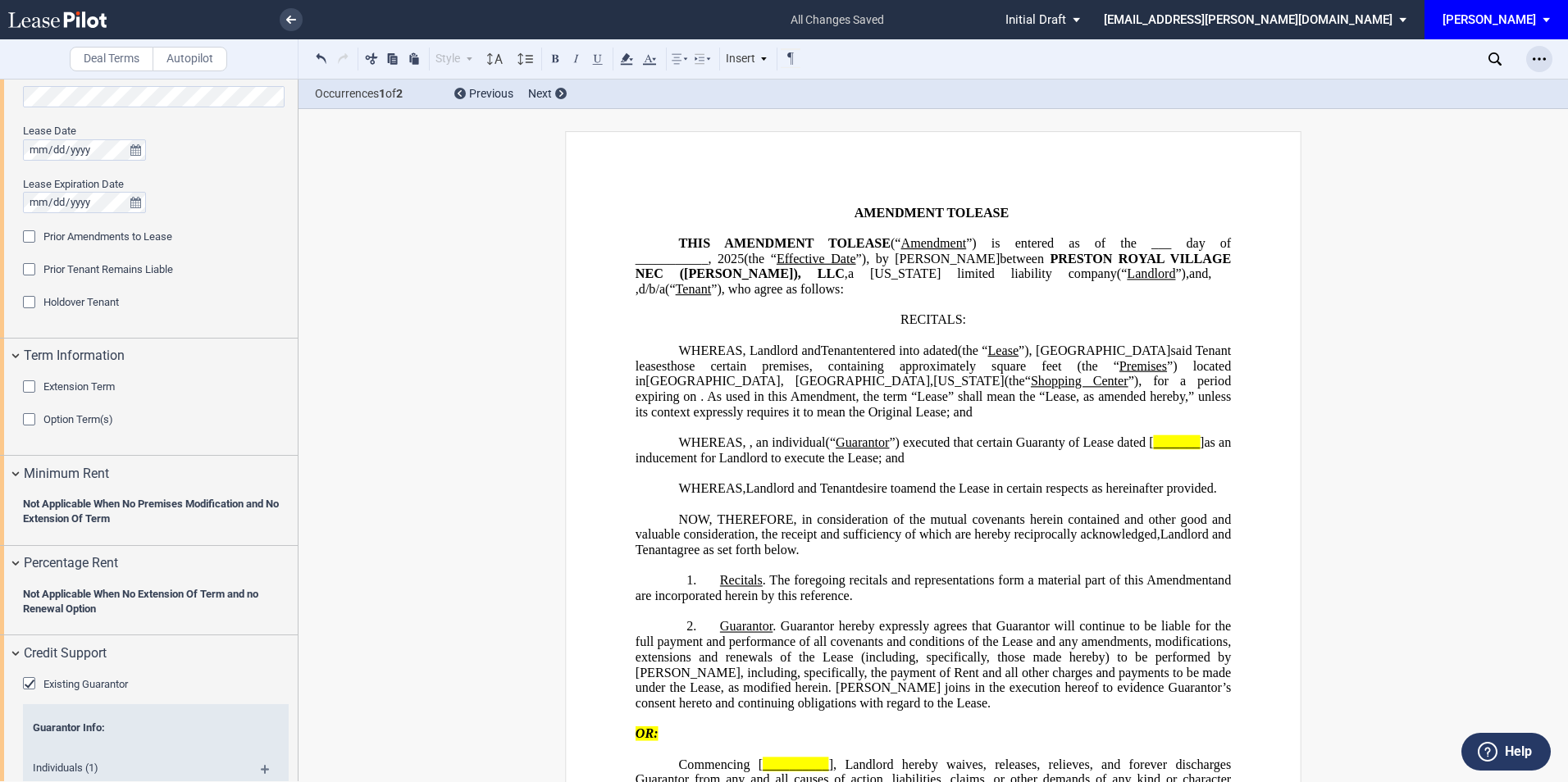
click at [1534, 67] on div "Open Lease options menu" at bounding box center [1540, 59] width 27 height 27
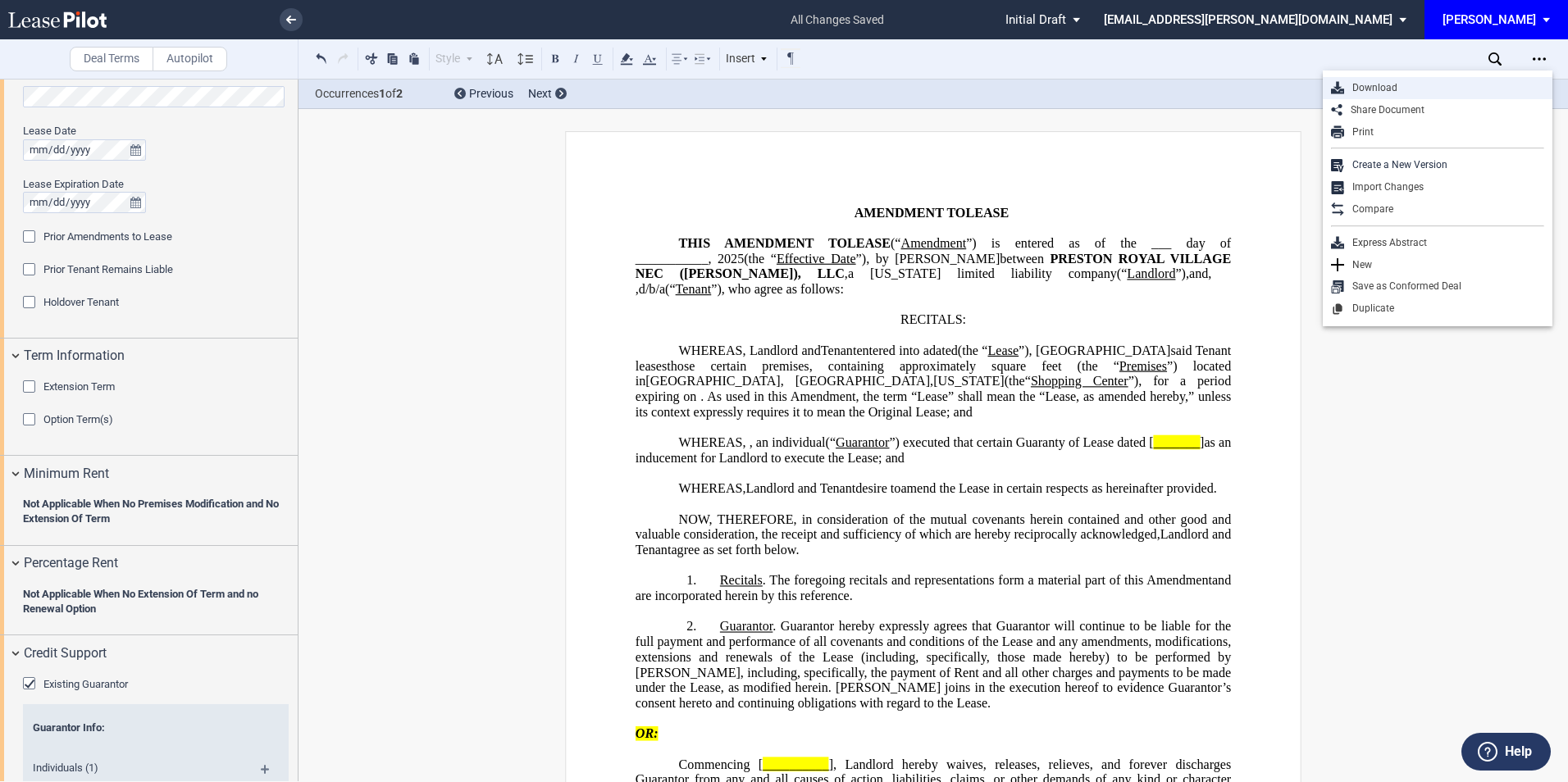
click at [1411, 87] on div "Download" at bounding box center [1445, 88] width 200 height 14
